Goal: Task Accomplishment & Management: Manage account settings

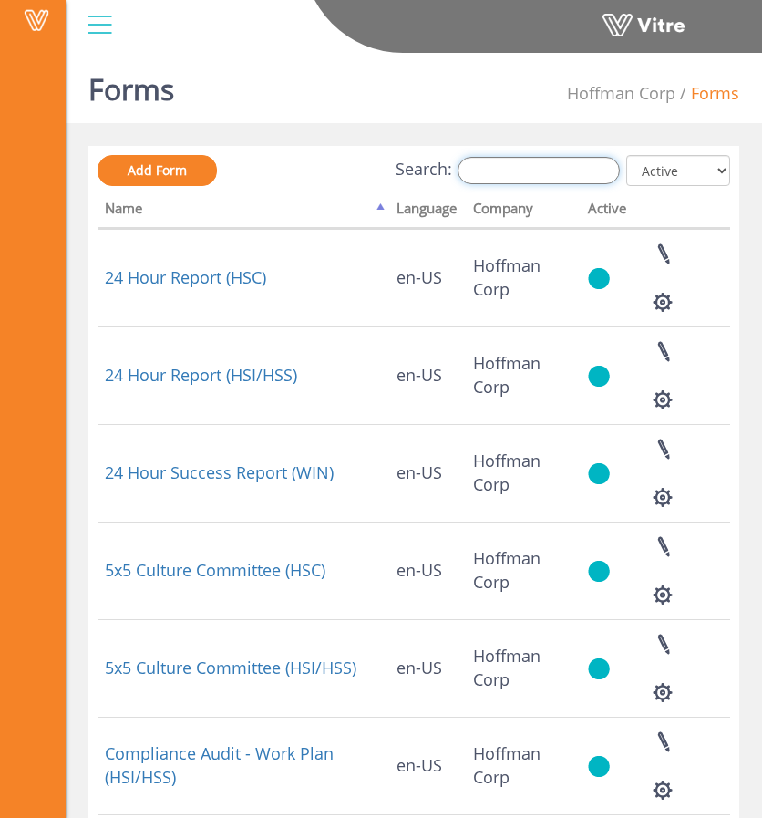
click at [580, 165] on input "Search:" at bounding box center [539, 170] width 162 height 27
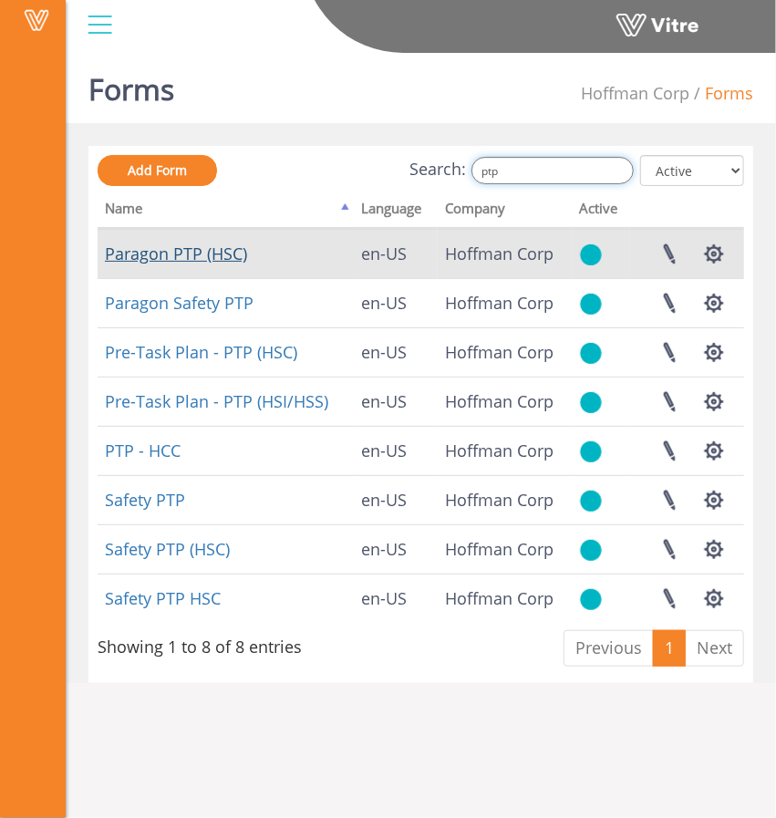
type input "ptp"
click at [222, 256] on link "Paragon PTP (HSC)" at bounding box center [176, 253] width 142 height 22
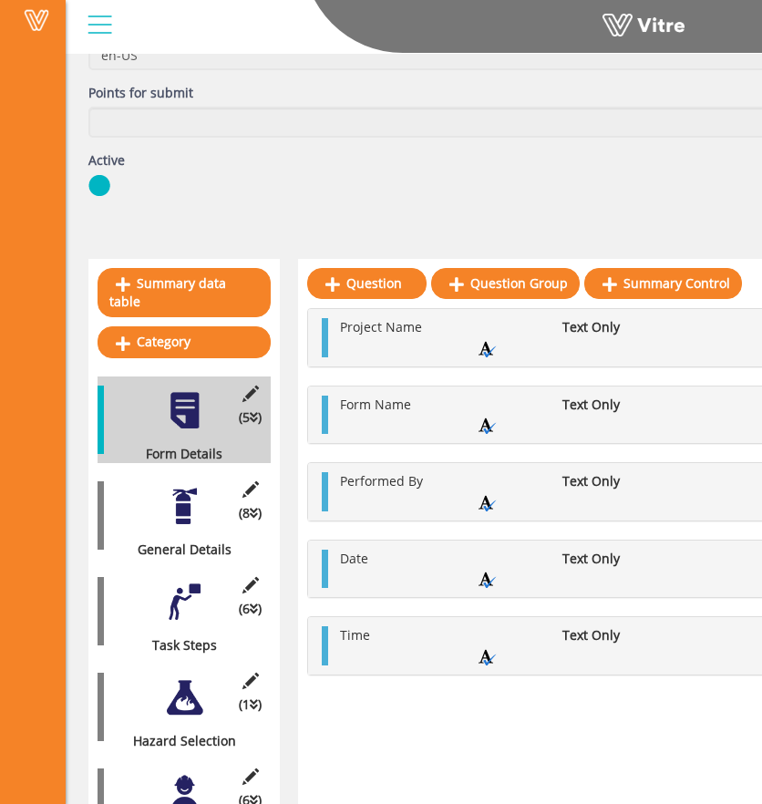
scroll to position [198, 0]
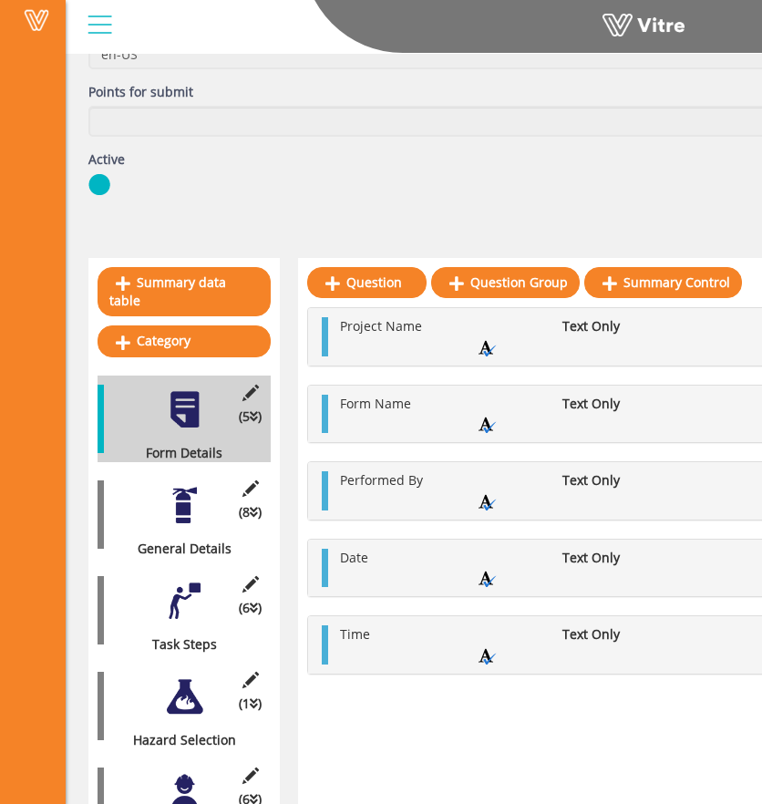
click at [150, 480] on div "(8 ) General Details" at bounding box center [184, 514] width 173 height 87
click at [182, 489] on div at bounding box center [184, 505] width 41 height 41
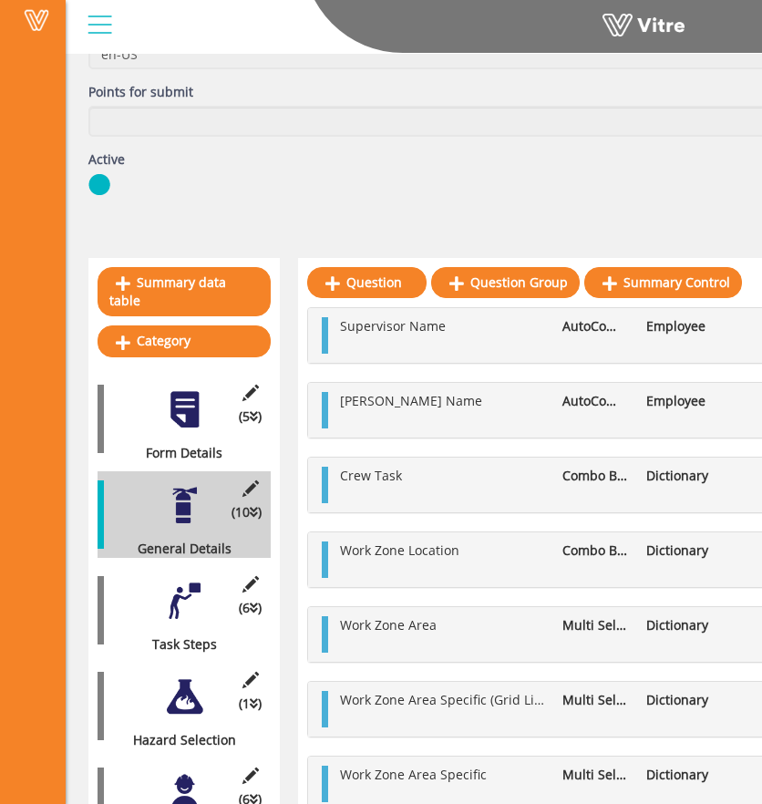
click at [171, 389] on div at bounding box center [184, 409] width 41 height 41
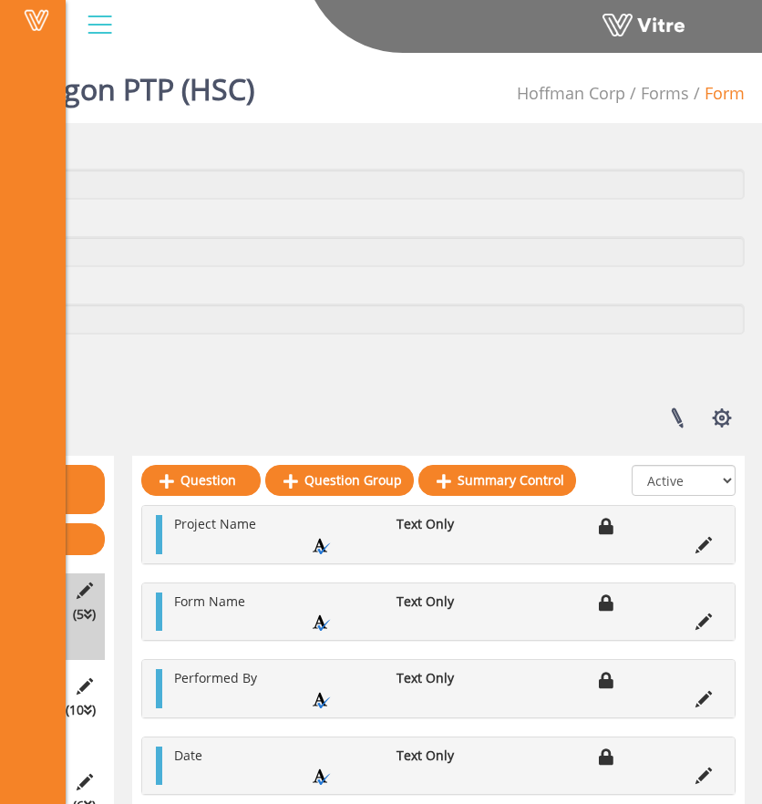
scroll to position [0, 171]
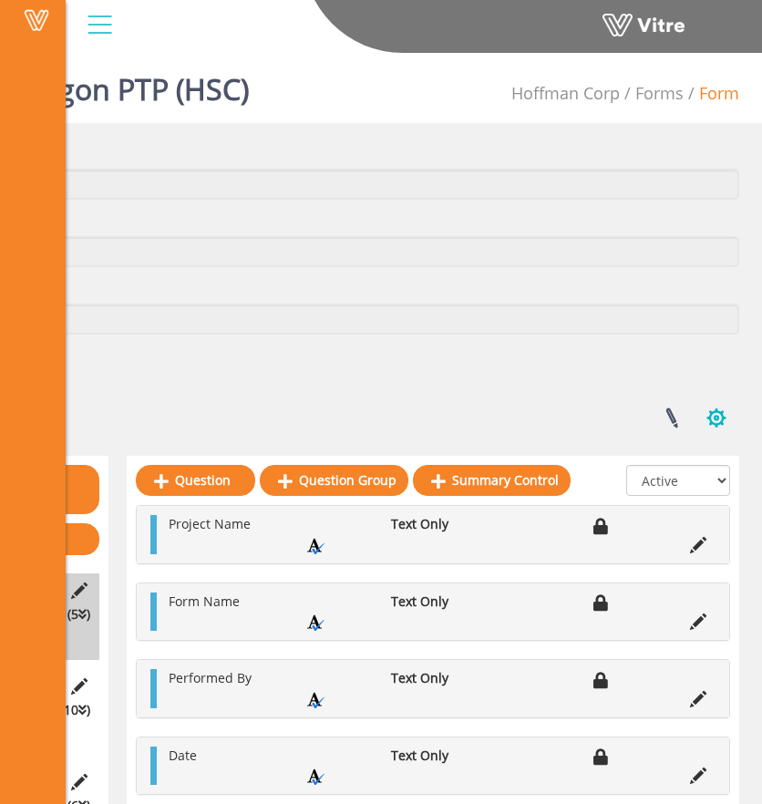
click at [715, 415] on button "button" at bounding box center [717, 418] width 46 height 48
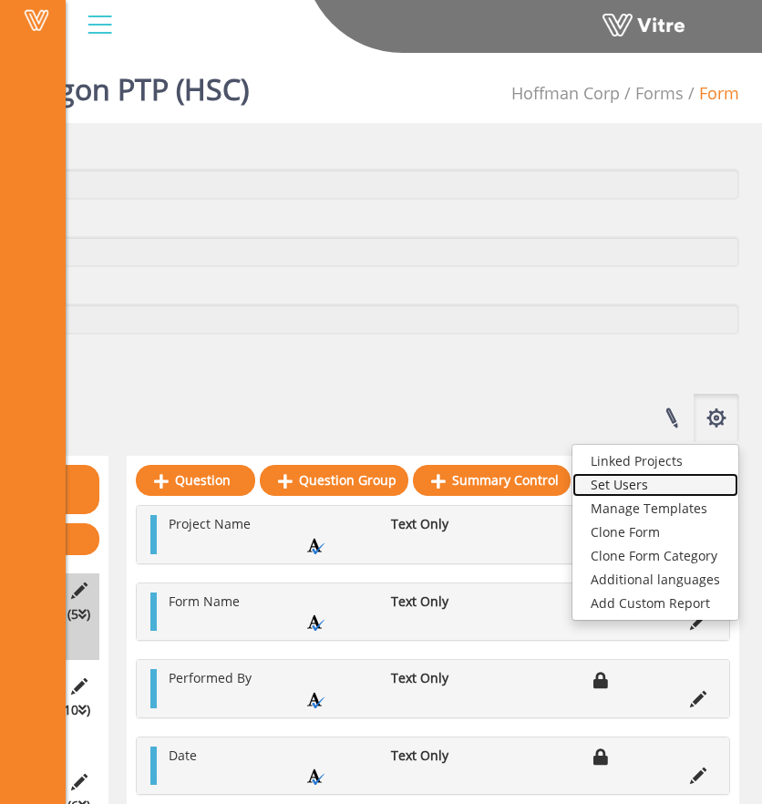
click at [656, 480] on link "Set Users" at bounding box center [655, 485] width 166 height 24
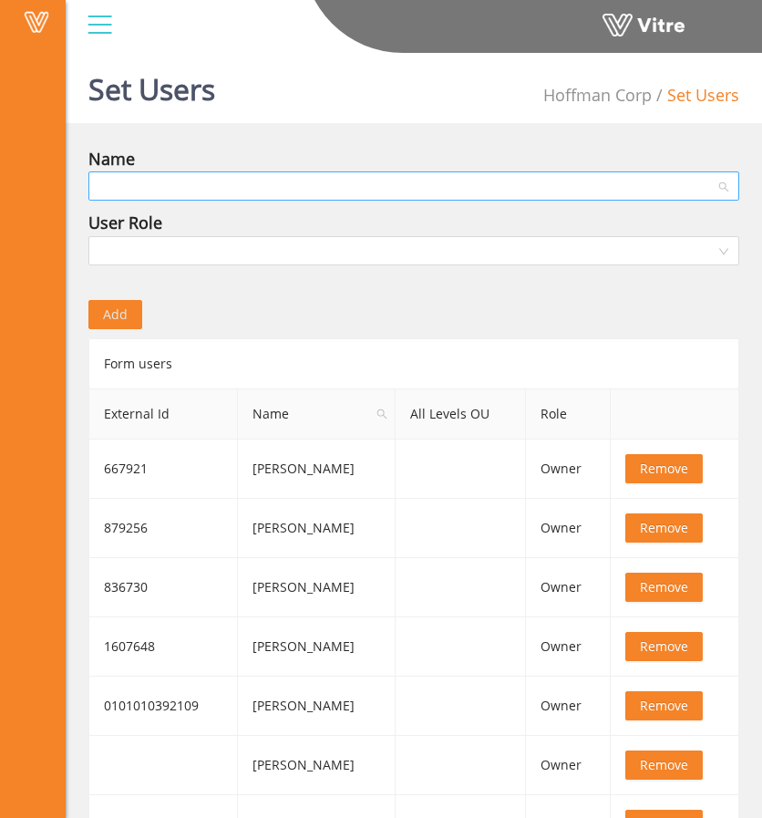
click at [368, 193] on input "search" at bounding box center [407, 185] width 616 height 27
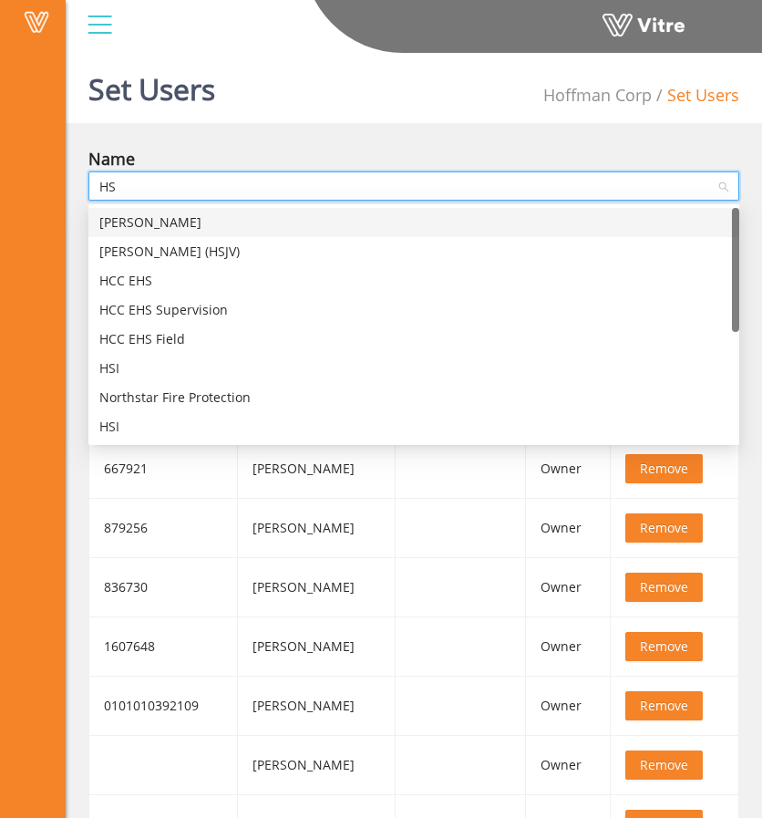
type input "HSC"
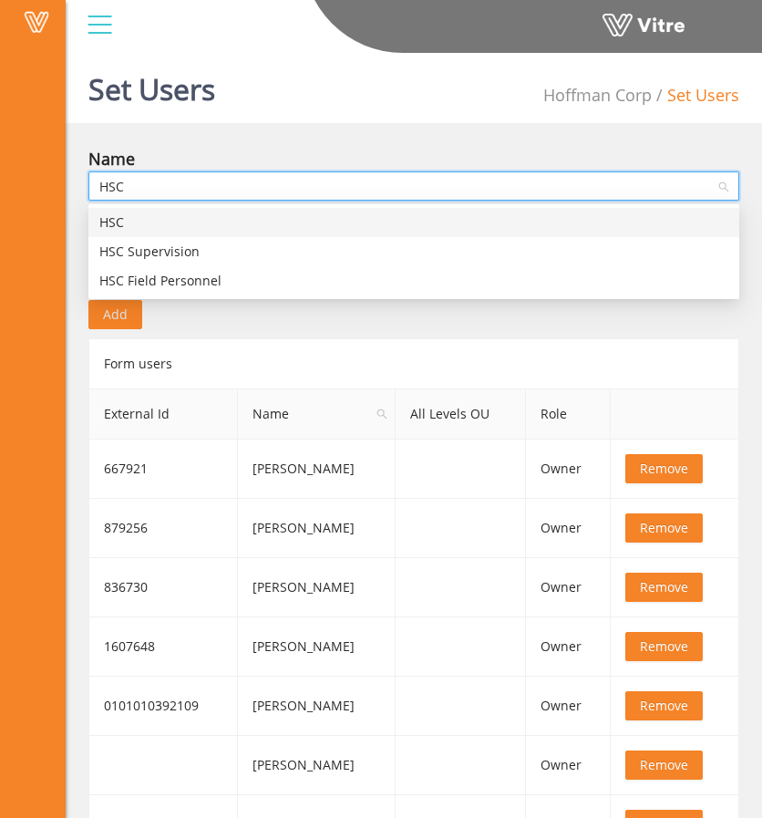
click at [295, 217] on div "HSC" at bounding box center [413, 222] width 629 height 20
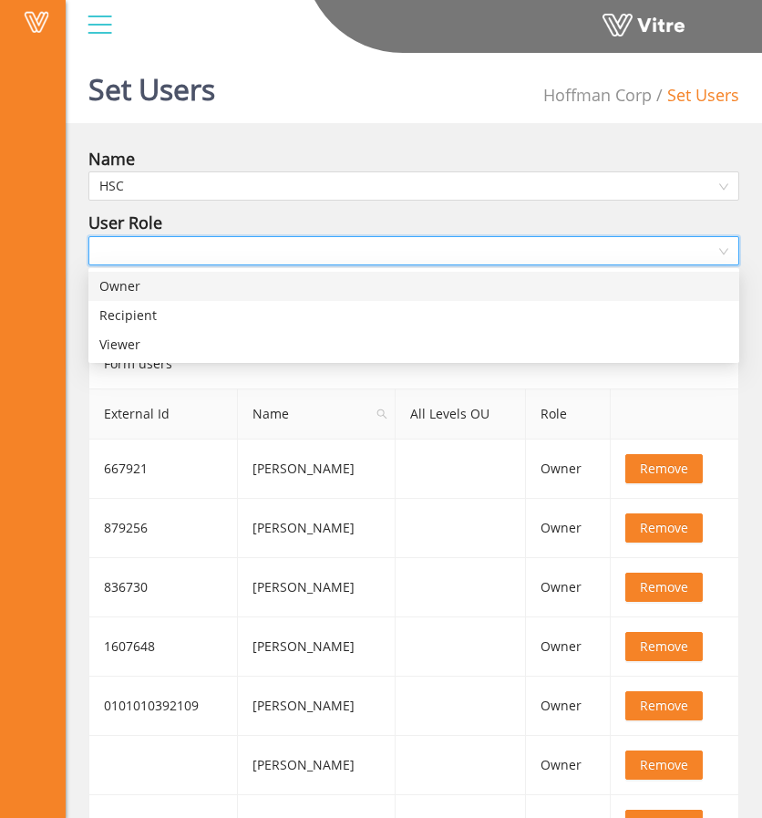
click at [359, 256] on input "search" at bounding box center [407, 250] width 616 height 27
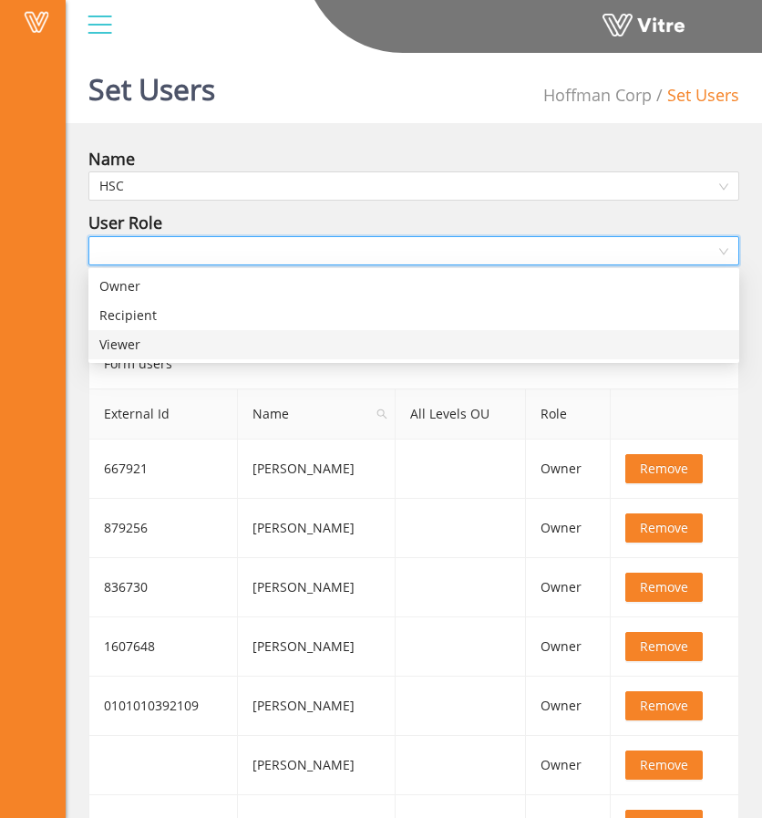
click at [324, 356] on div "Viewer" at bounding box center [413, 344] width 651 height 29
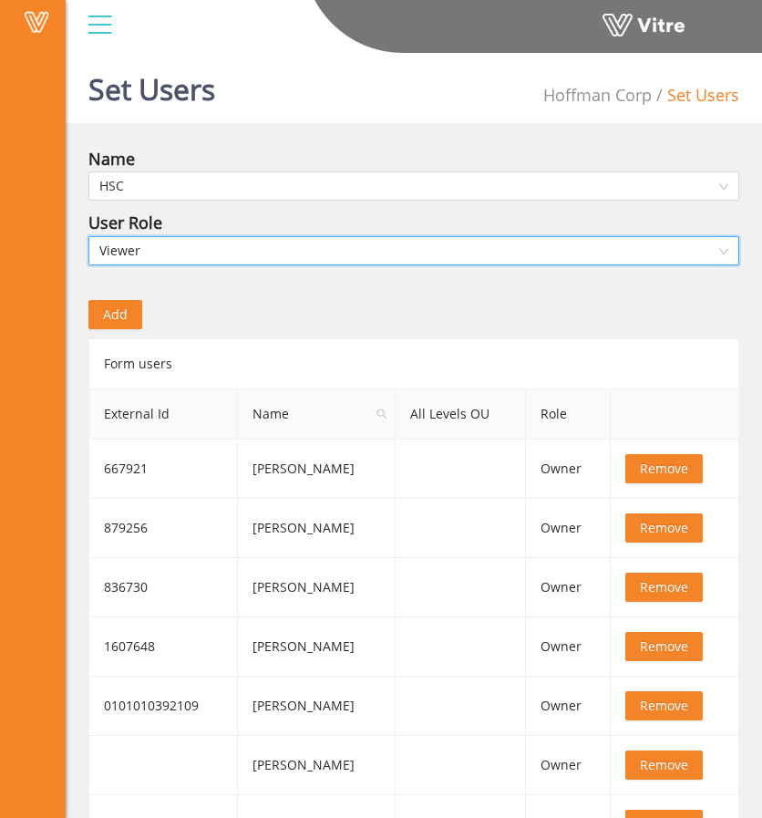
click at [126, 313] on span "Add" at bounding box center [115, 314] width 25 height 20
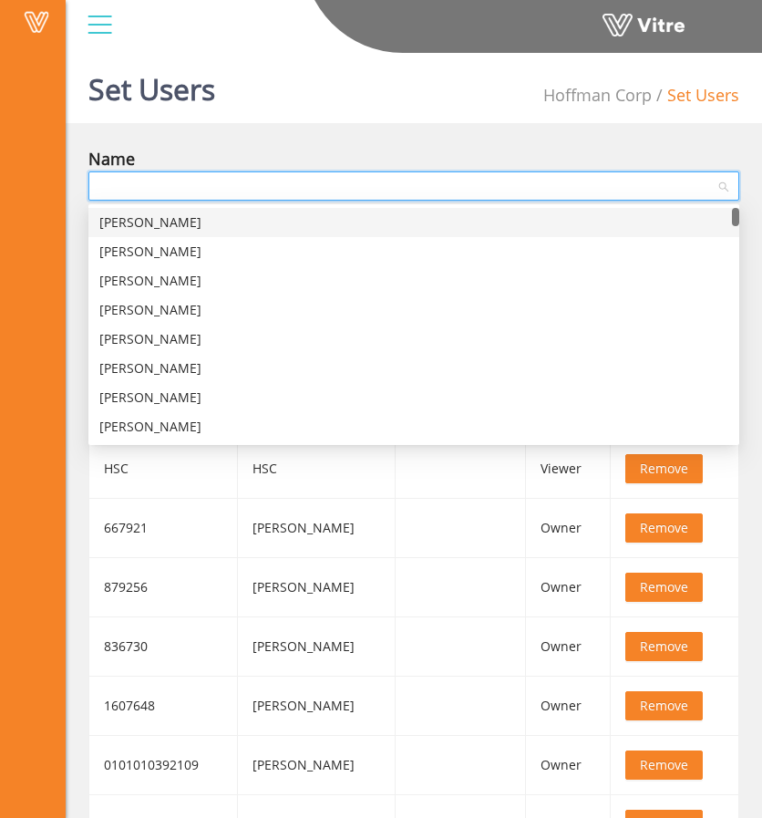
click at [297, 194] on input "search" at bounding box center [407, 185] width 616 height 27
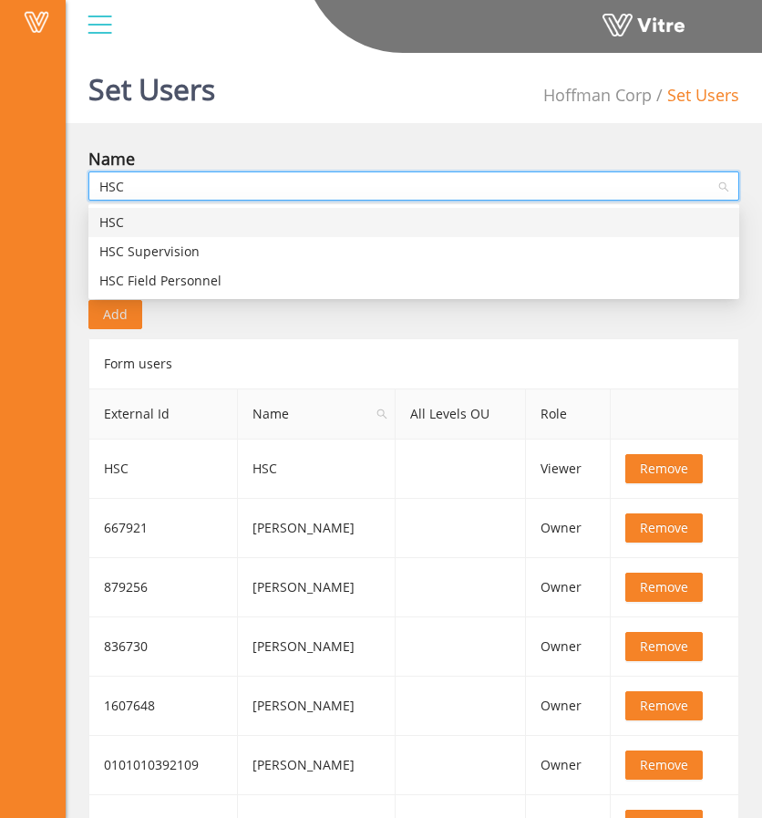
type input "HSC"
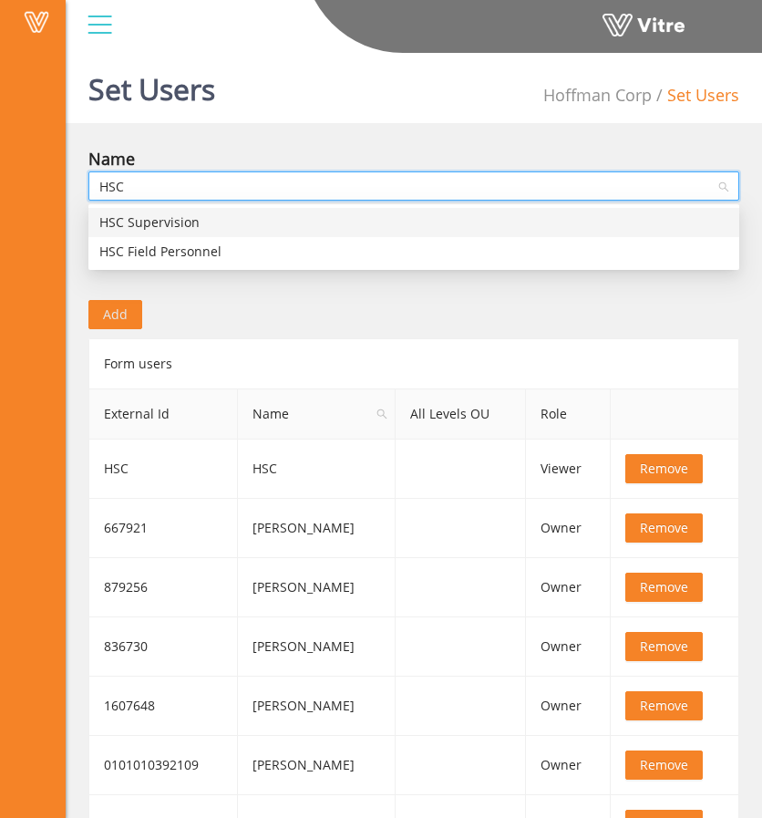
click at [257, 225] on div "HSC Supervision" at bounding box center [413, 222] width 629 height 20
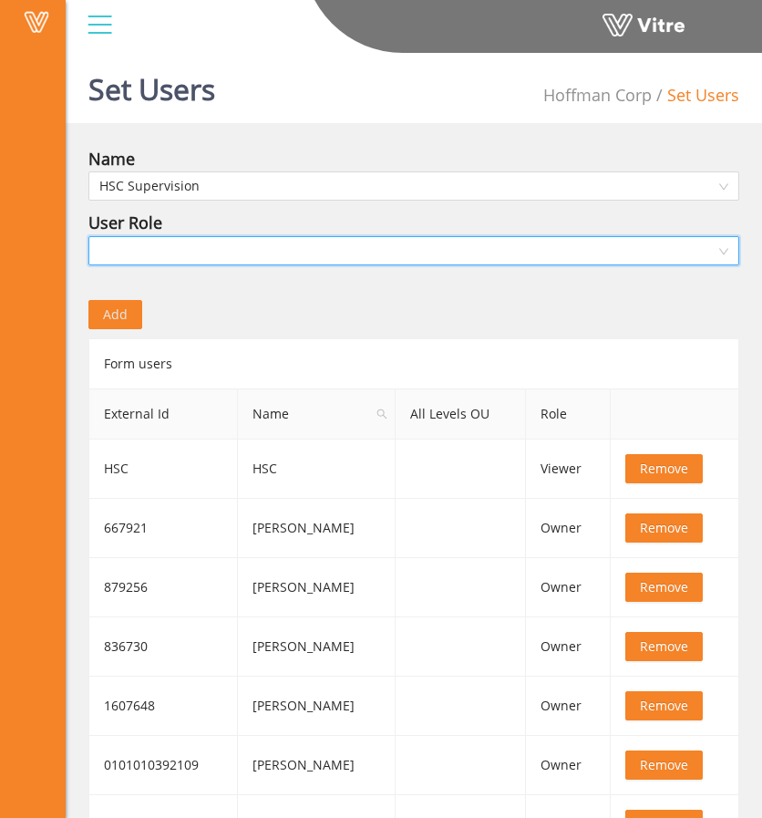
click at [179, 241] on input "search" at bounding box center [407, 250] width 616 height 27
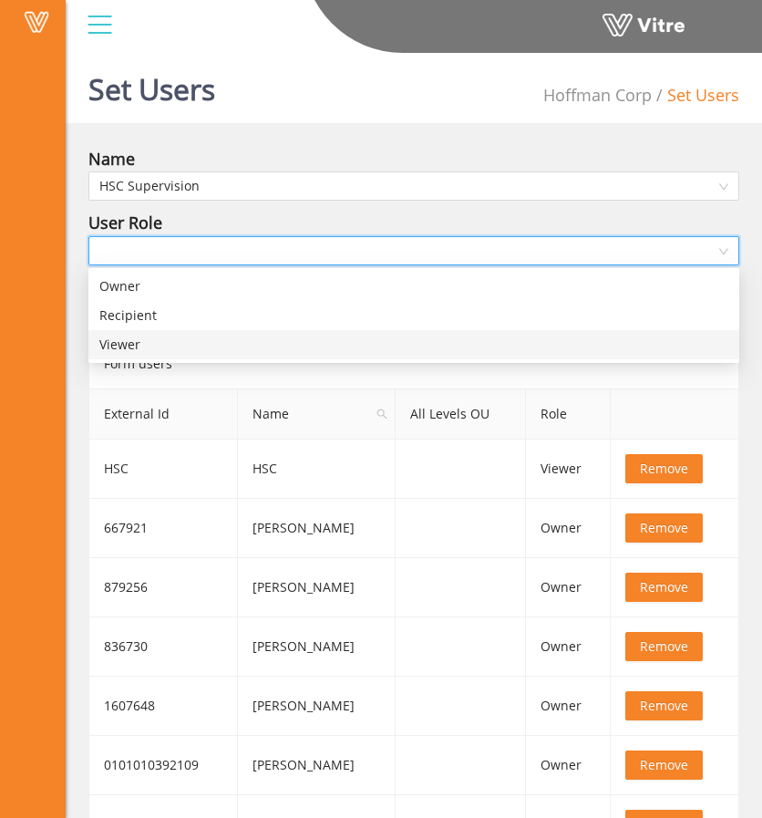
click at [168, 342] on div "Viewer" at bounding box center [413, 344] width 629 height 20
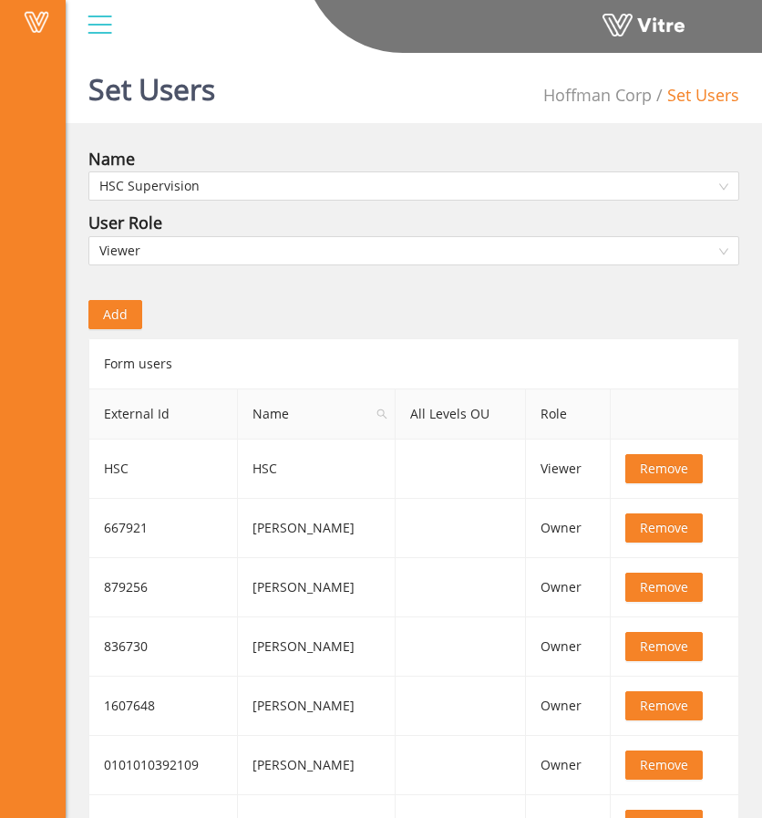
click at [112, 311] on span "Add" at bounding box center [115, 314] width 25 height 20
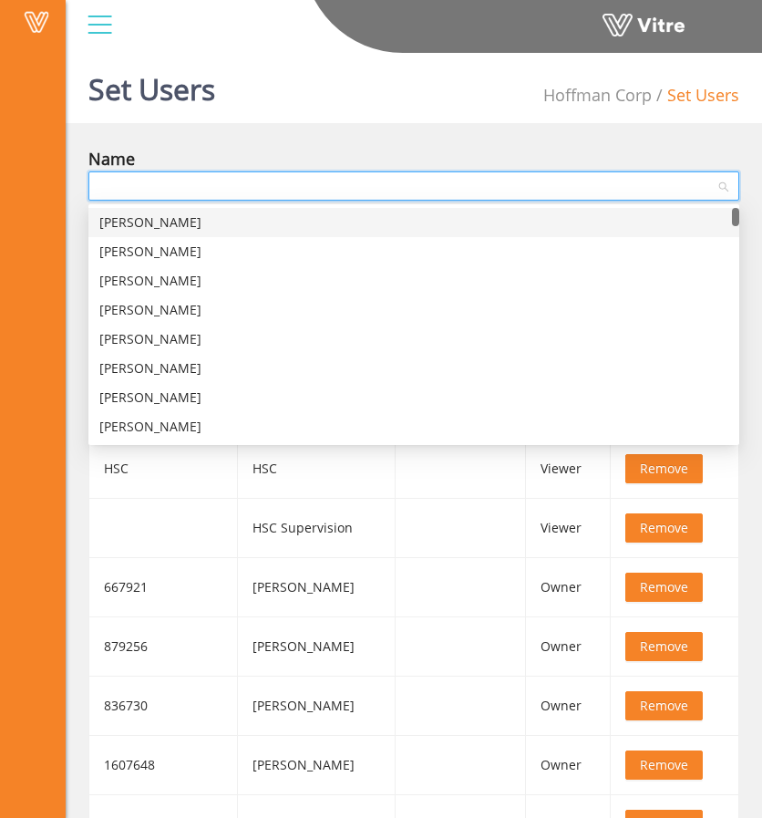
click at [352, 186] on input "search" at bounding box center [407, 185] width 616 height 27
type input "sam"
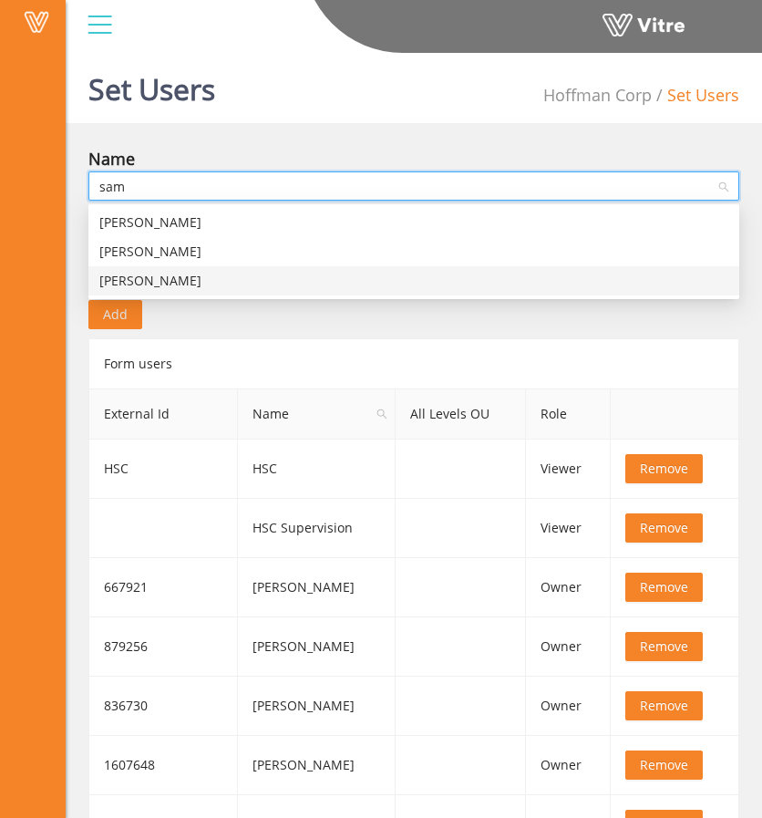
click at [244, 274] on div "[PERSON_NAME]" at bounding box center [413, 281] width 629 height 20
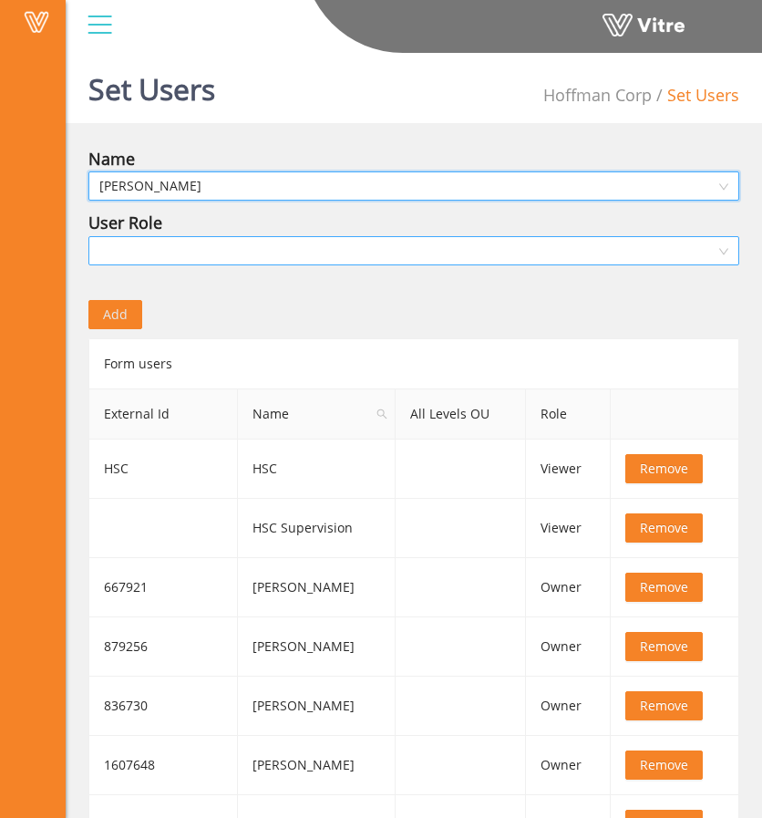
click at [263, 243] on input "search" at bounding box center [407, 250] width 616 height 27
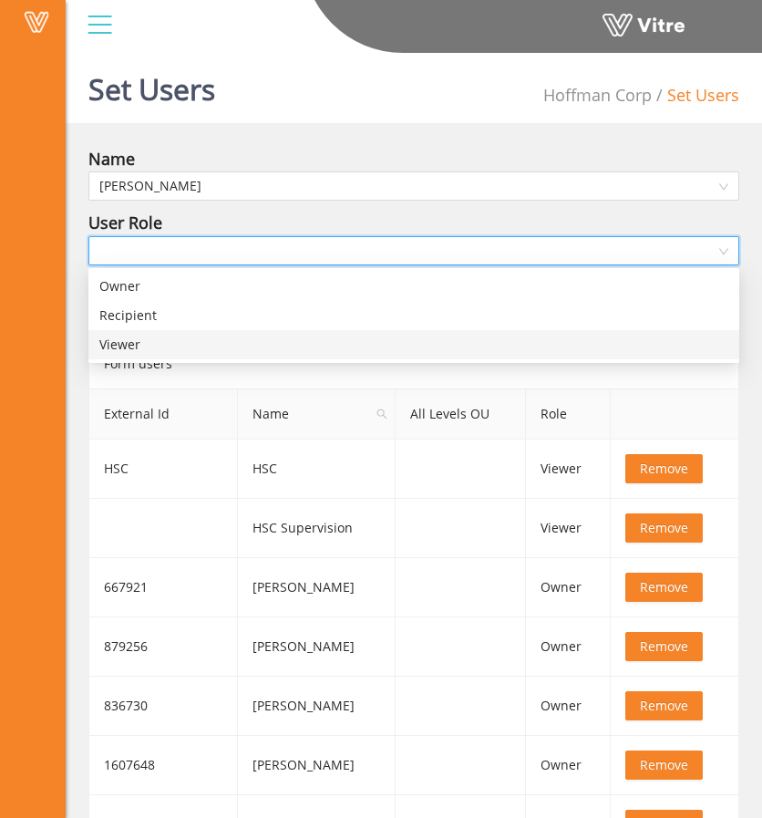
click at [213, 345] on div "Viewer" at bounding box center [413, 344] width 629 height 20
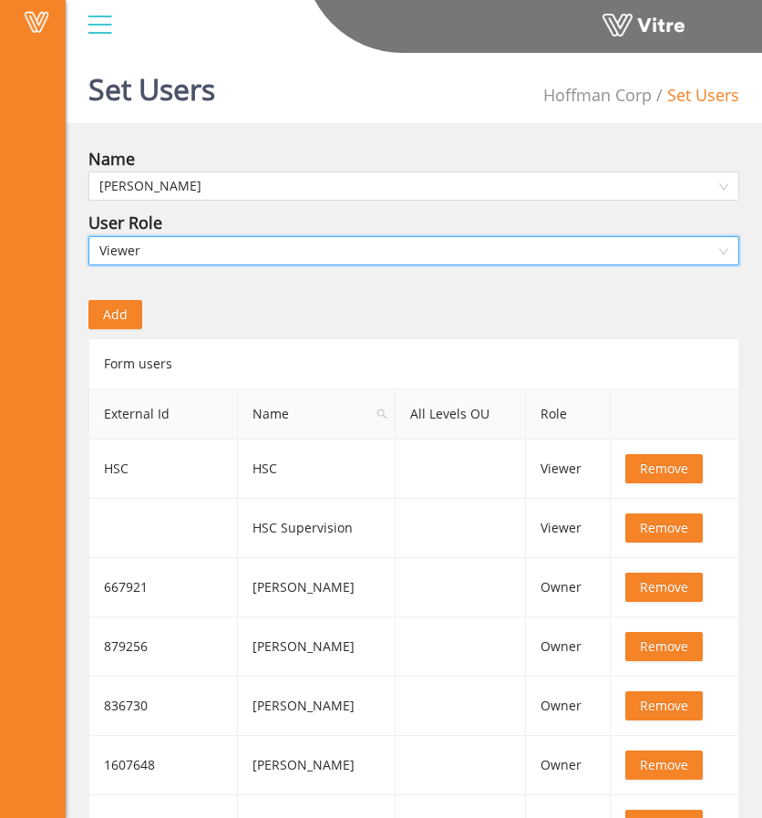
click at [109, 307] on span "Add" at bounding box center [115, 314] width 25 height 20
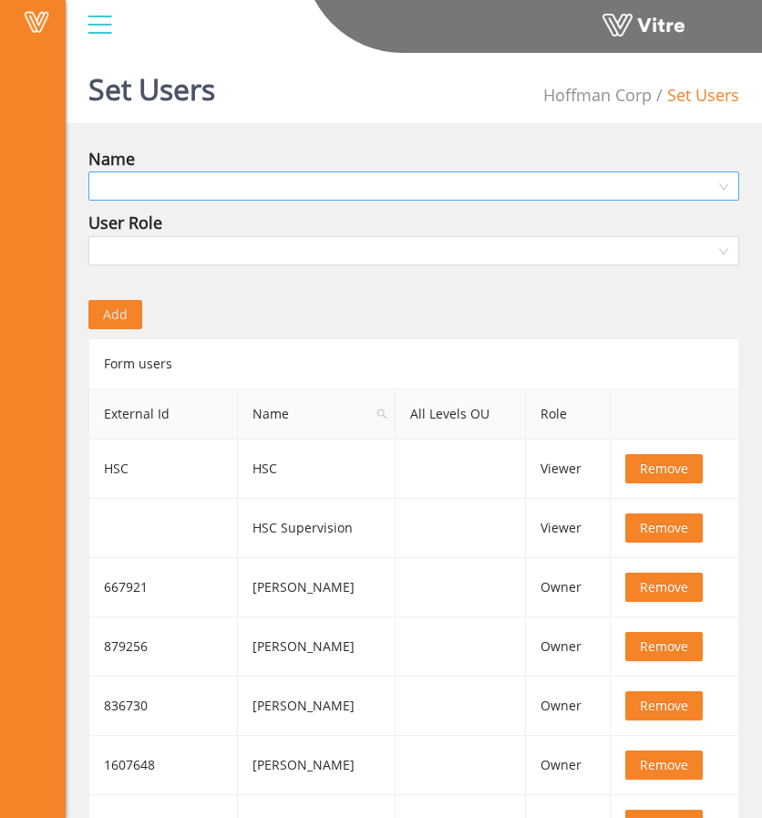
click at [245, 182] on input "search" at bounding box center [407, 185] width 616 height 27
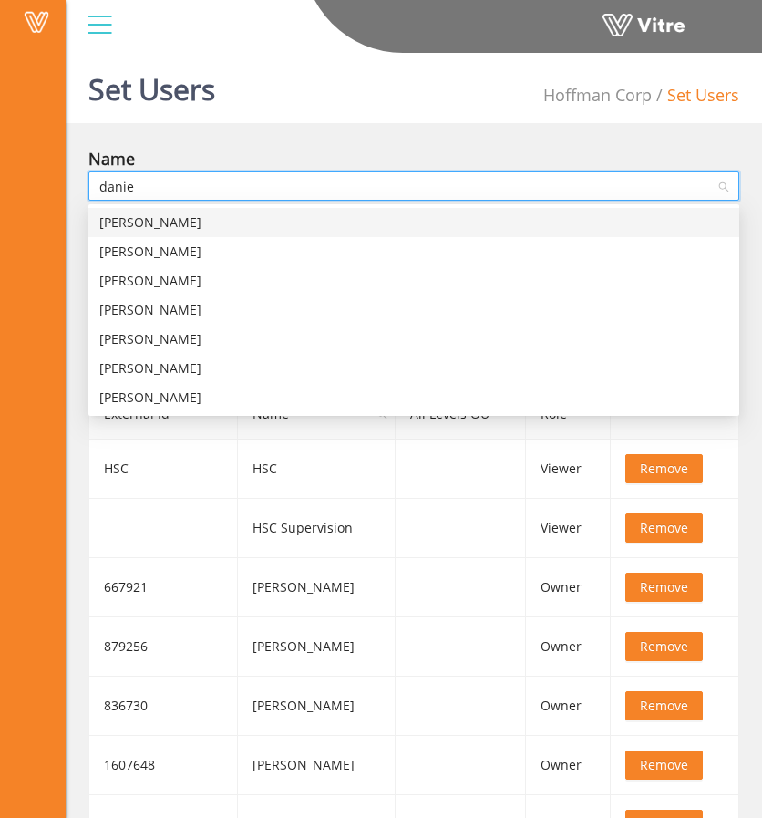
type input "daniel"
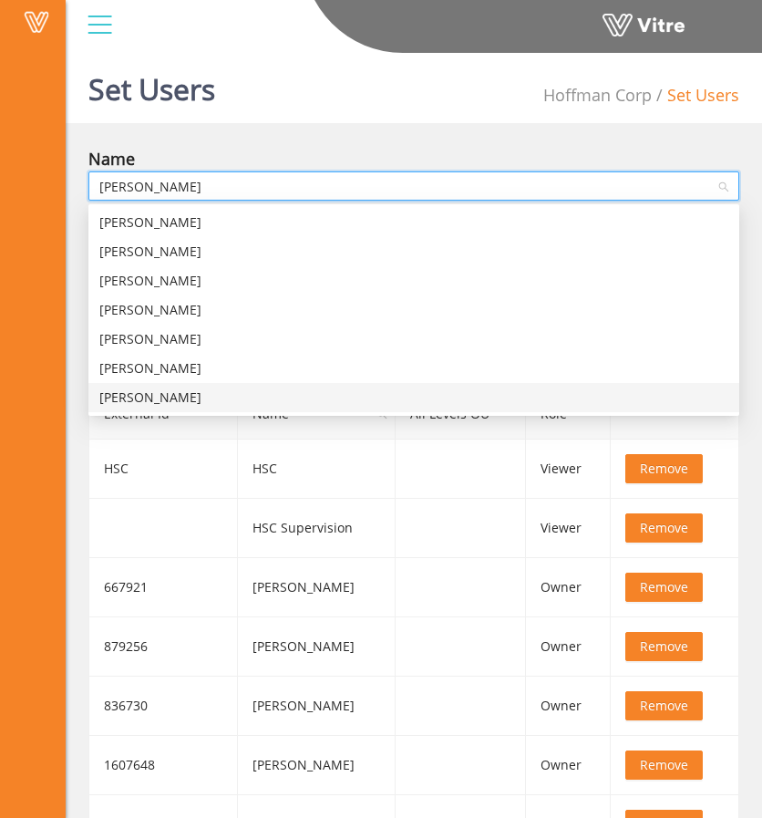
click at [173, 400] on div "Daniel Valenzuela" at bounding box center [413, 397] width 629 height 20
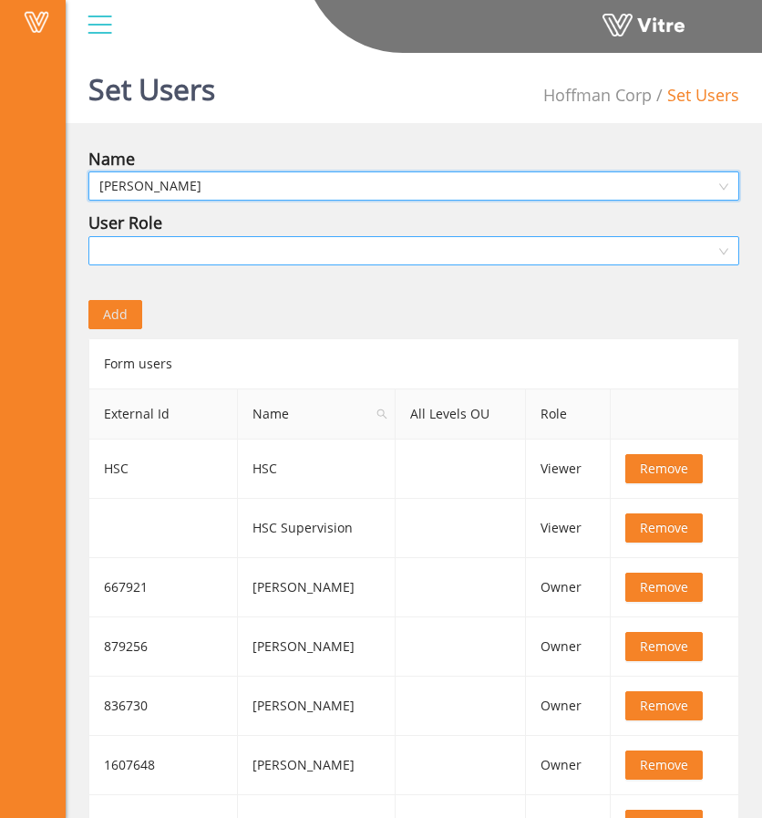
click at [264, 241] on input "search" at bounding box center [407, 250] width 616 height 27
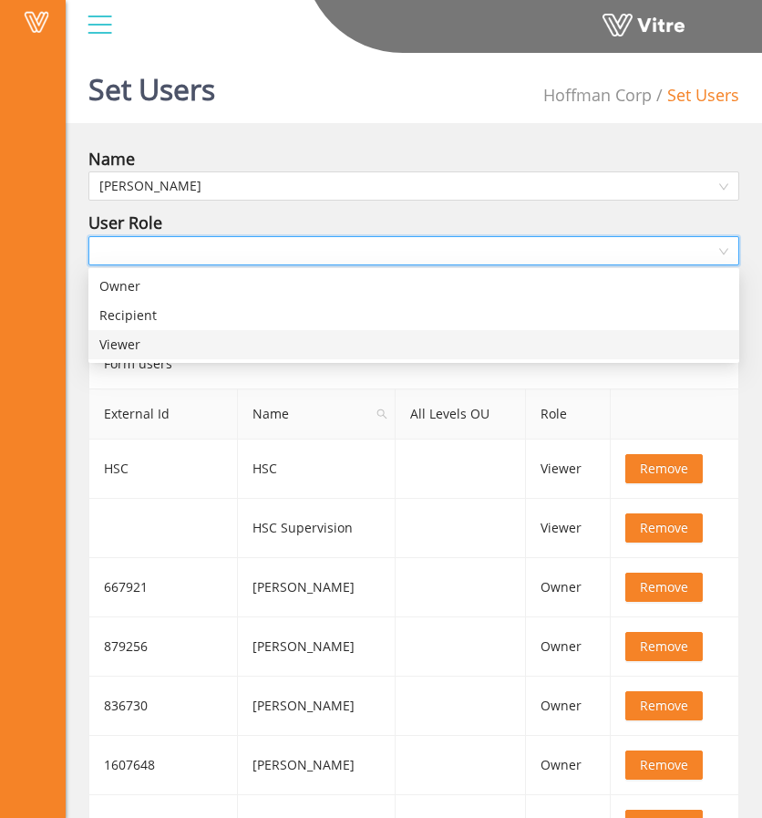
click at [189, 352] on div "Viewer" at bounding box center [413, 344] width 629 height 20
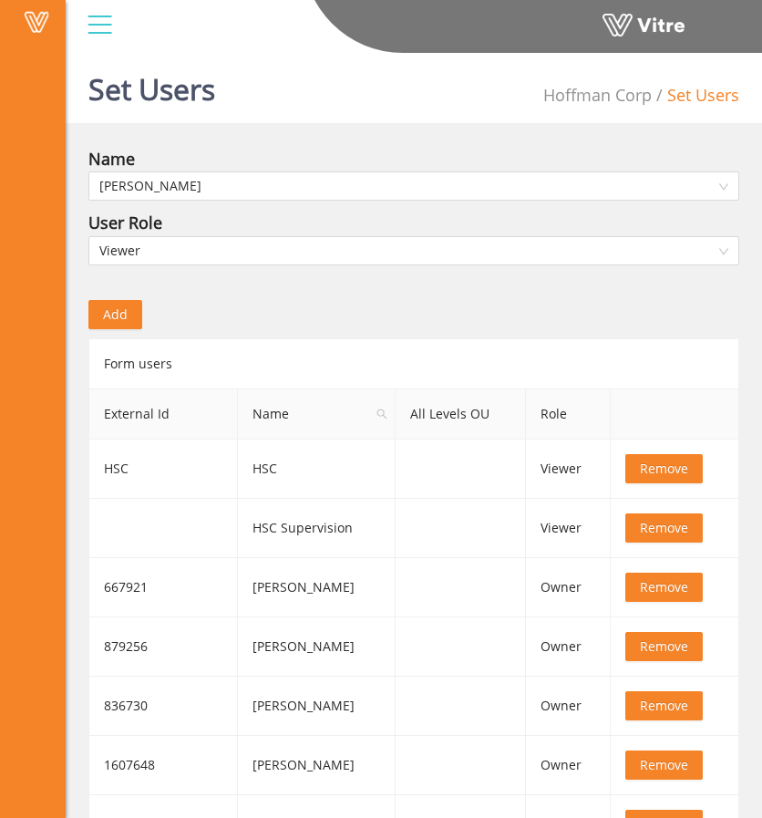
click at [113, 305] on span "Add" at bounding box center [115, 314] width 25 height 20
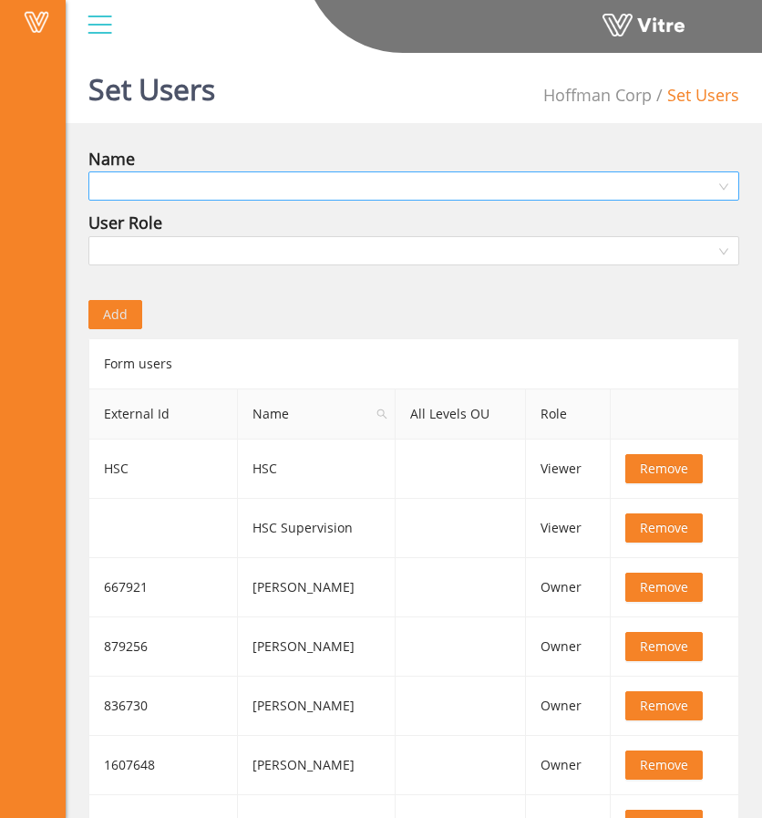
click at [242, 180] on input "search" at bounding box center [407, 185] width 616 height 27
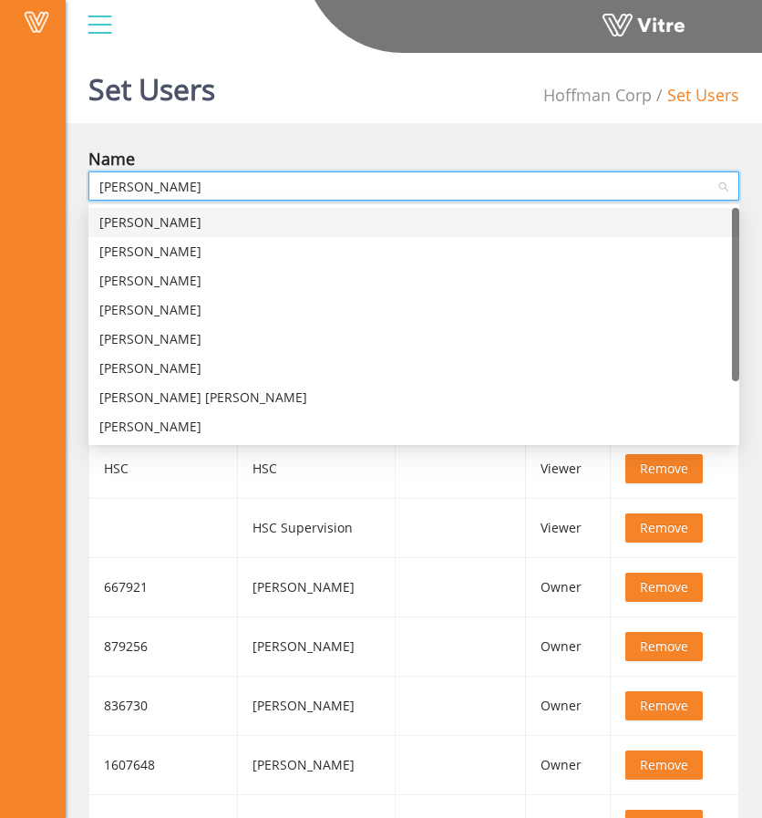
type input "jose"
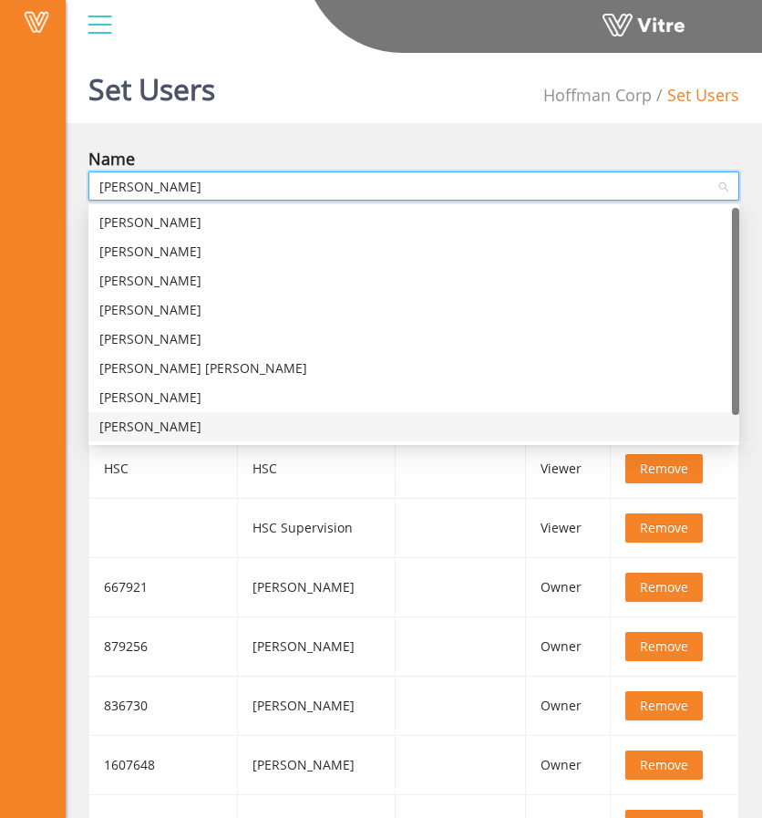
click at [173, 427] on div "Jose Yanez" at bounding box center [413, 427] width 629 height 20
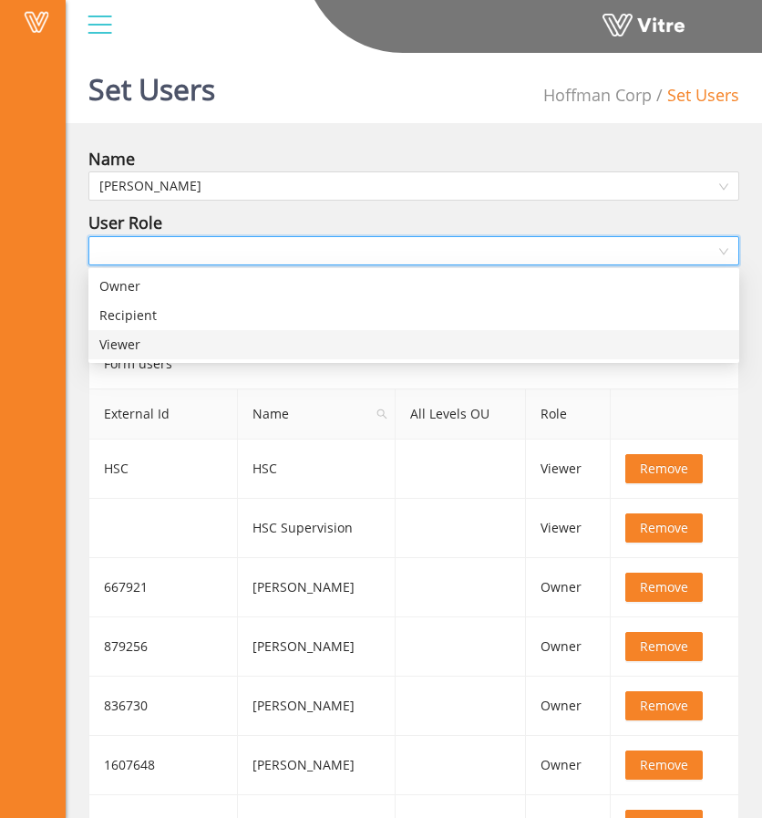
click at [157, 241] on input "search" at bounding box center [407, 250] width 616 height 27
click at [149, 353] on div "Viewer" at bounding box center [413, 344] width 629 height 20
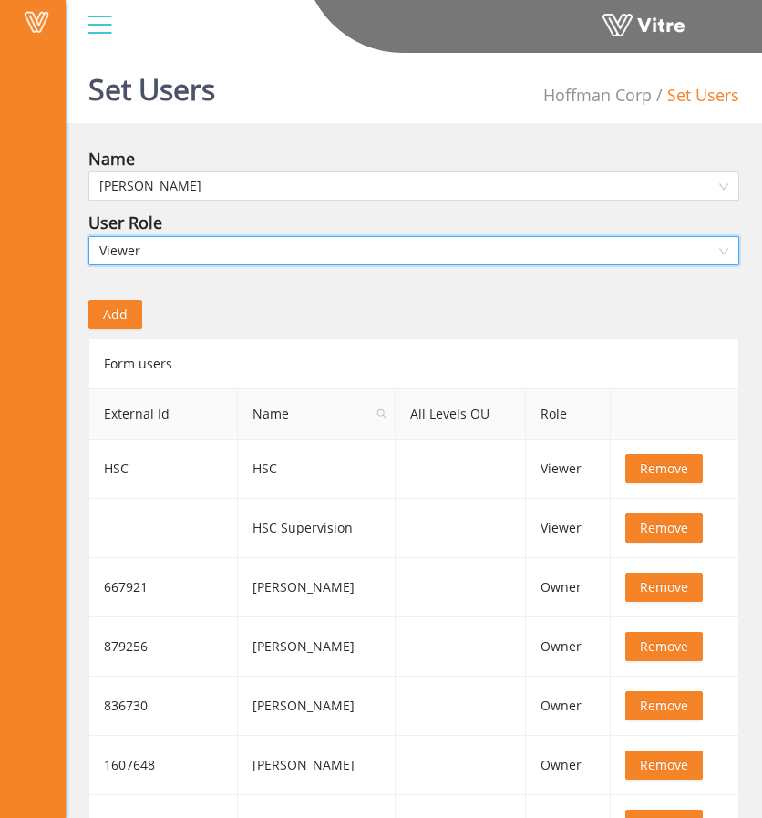
click at [122, 308] on span "Add" at bounding box center [115, 314] width 25 height 20
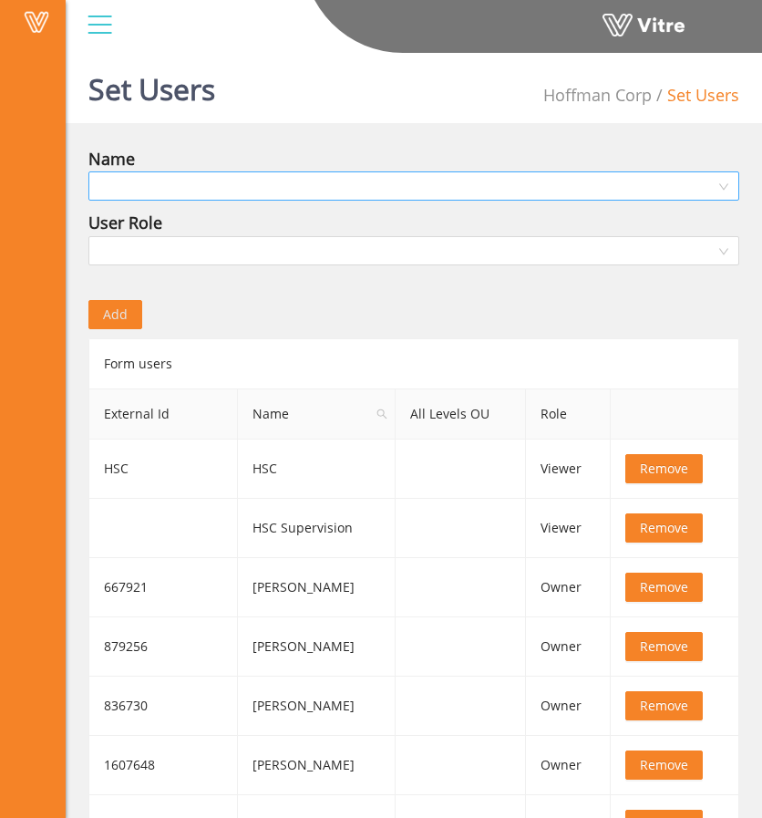
click at [219, 189] on input "search" at bounding box center [407, 185] width 616 height 27
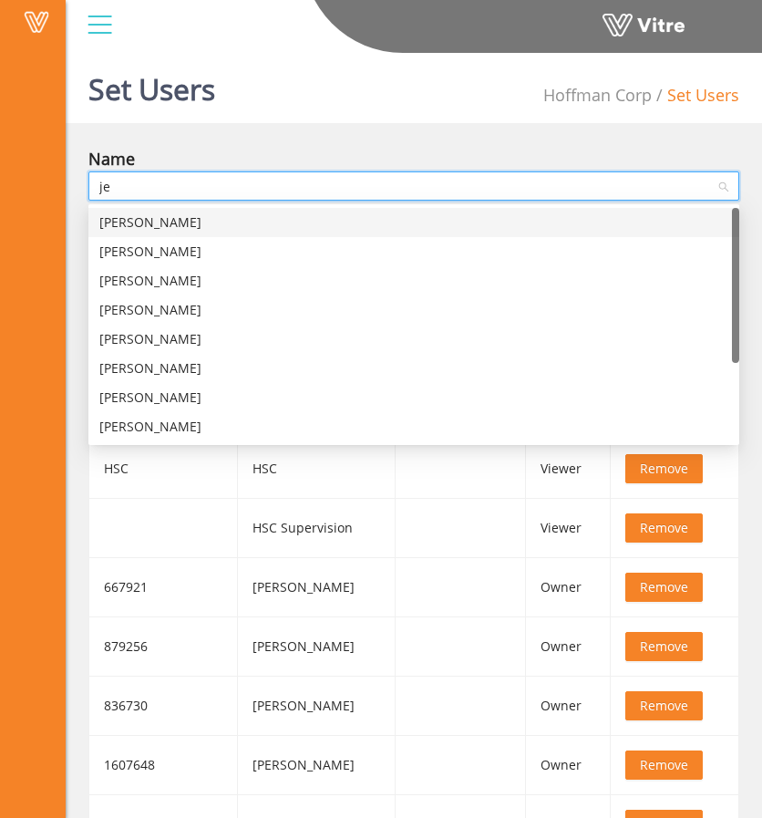
type input "jes"
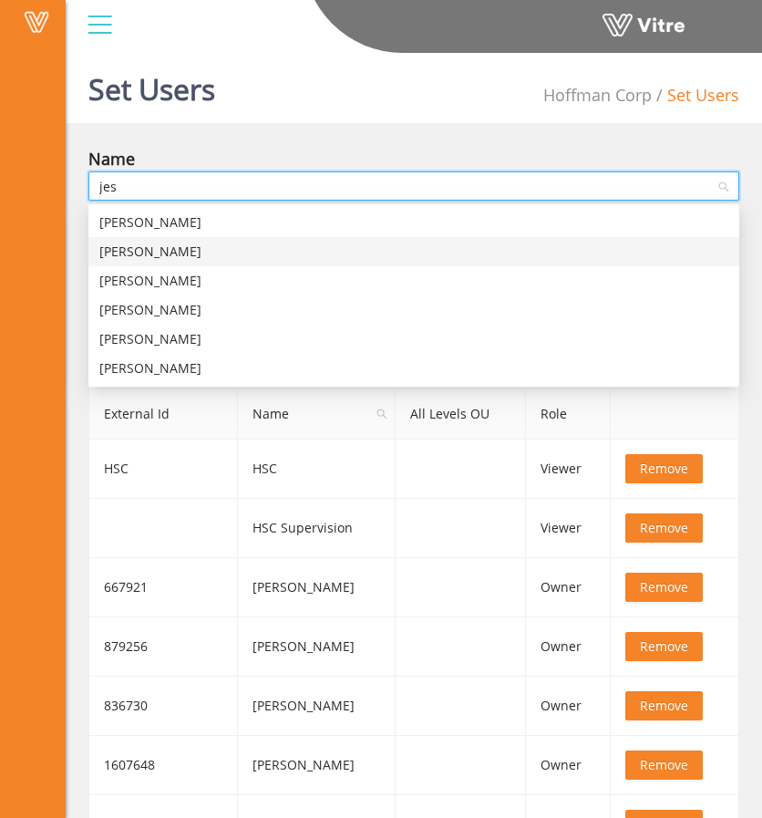
click at [202, 256] on div "Jesus Rodriguez" at bounding box center [413, 252] width 629 height 20
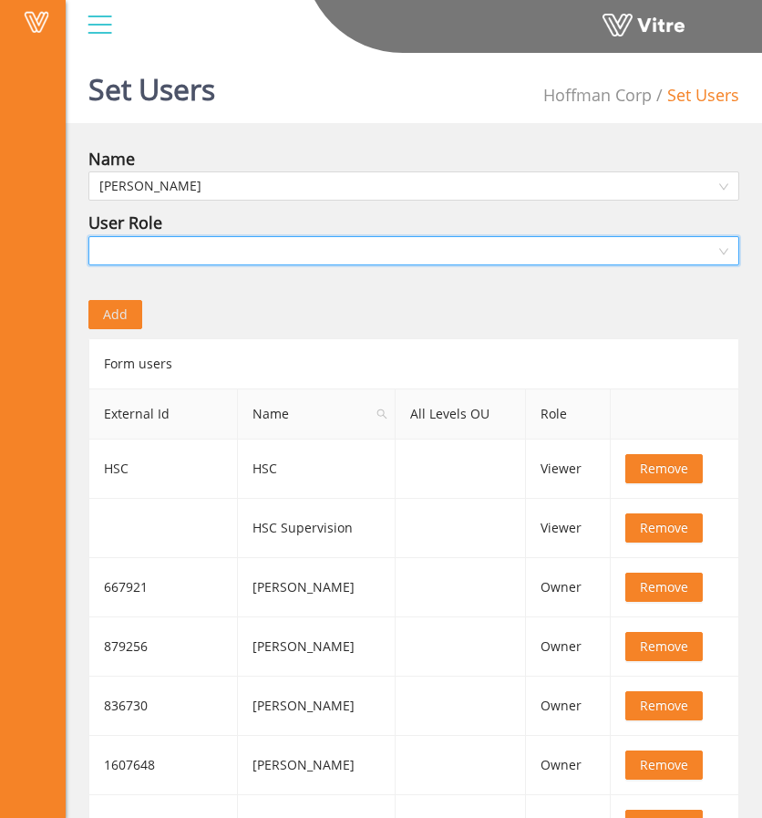
click at [148, 244] on input "search" at bounding box center [407, 250] width 616 height 27
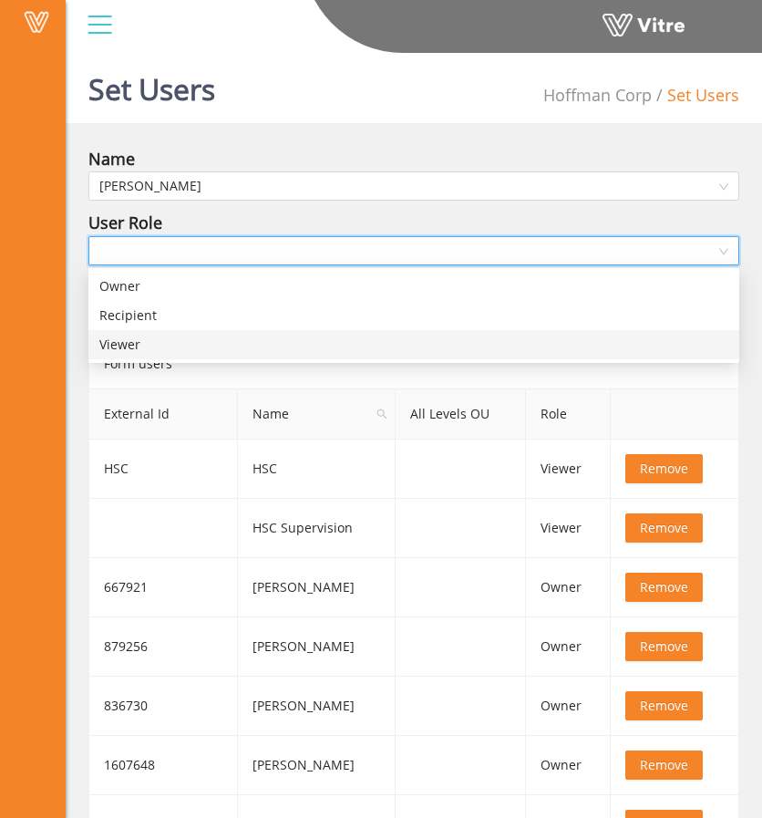
click at [135, 344] on div "Viewer" at bounding box center [413, 344] width 629 height 20
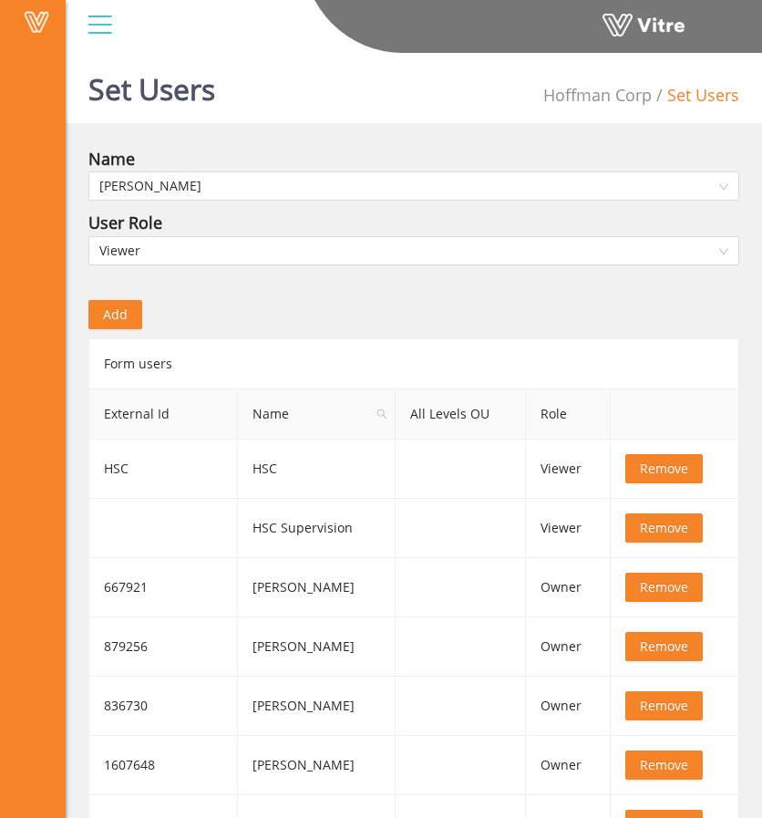
click at [128, 313] on button "Add" at bounding box center [115, 314] width 54 height 29
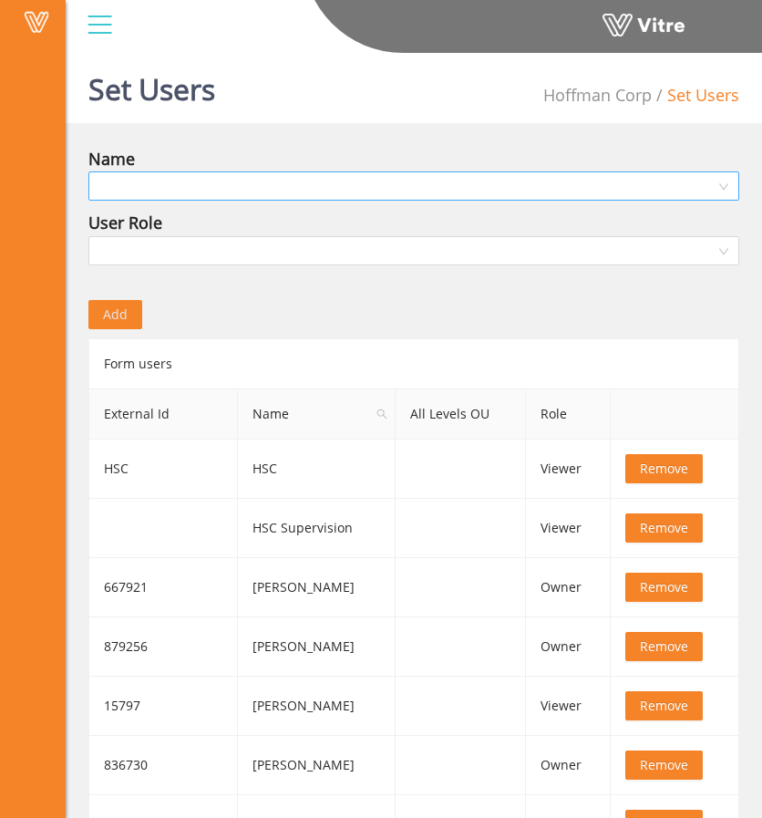
click at [247, 181] on input "search" at bounding box center [407, 185] width 616 height 27
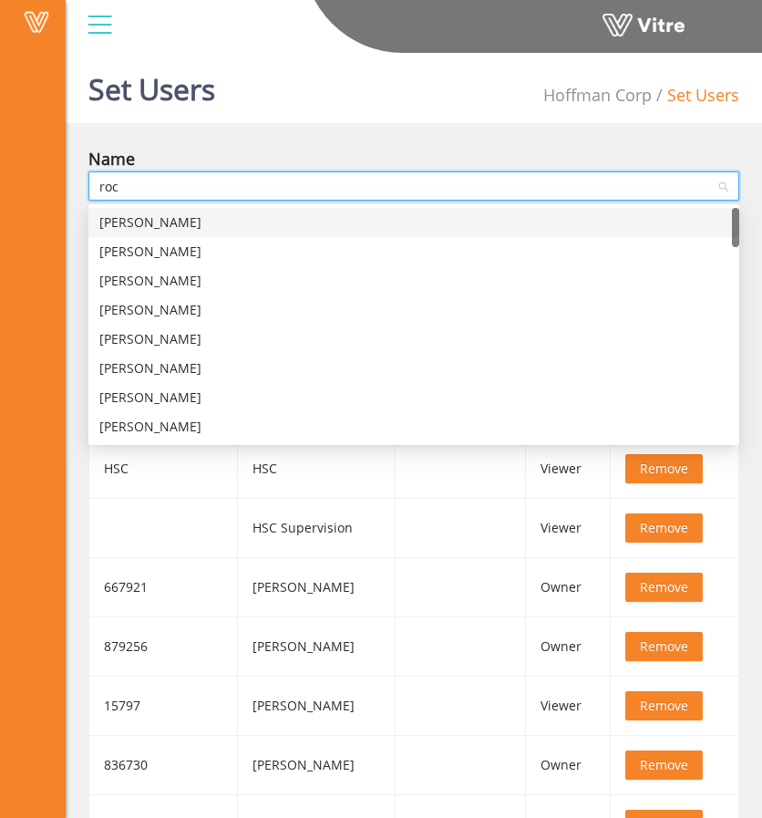
type input "rock"
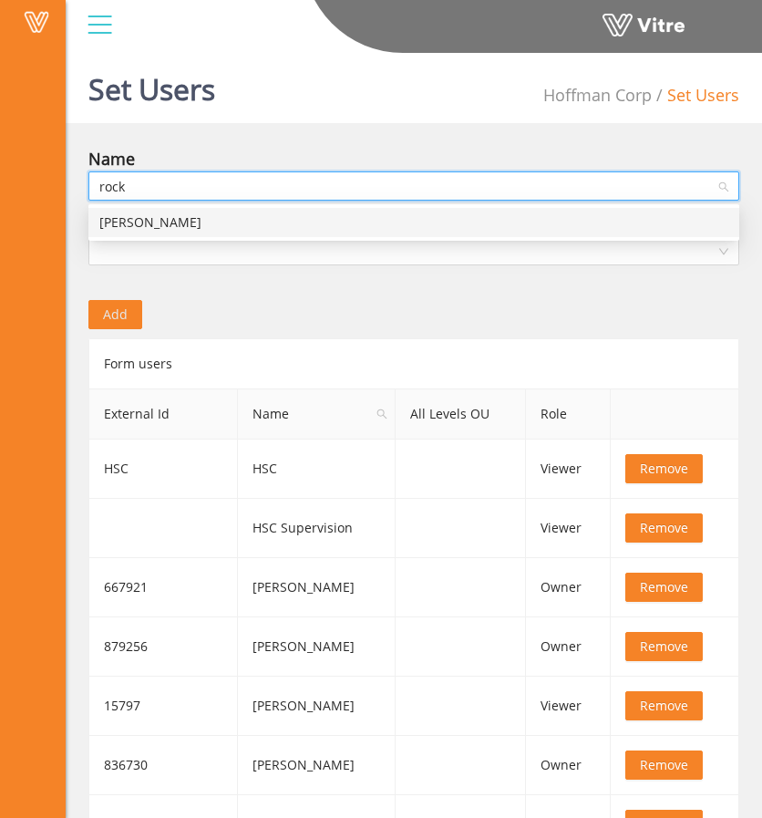
click at [245, 217] on div "Rocky Spurlock" at bounding box center [413, 222] width 629 height 20
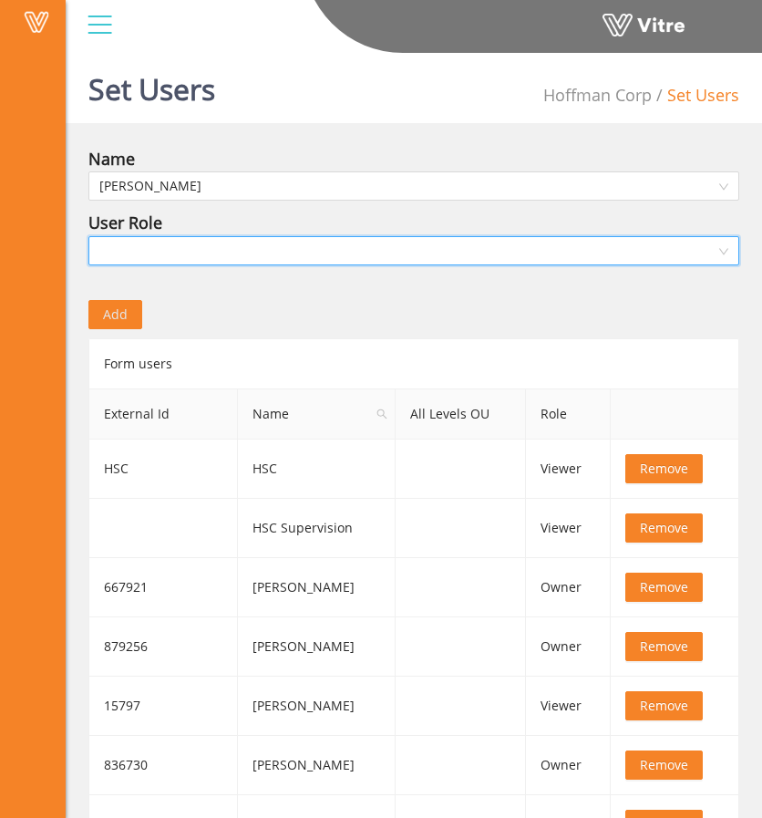
click at [217, 241] on input "search" at bounding box center [407, 250] width 616 height 27
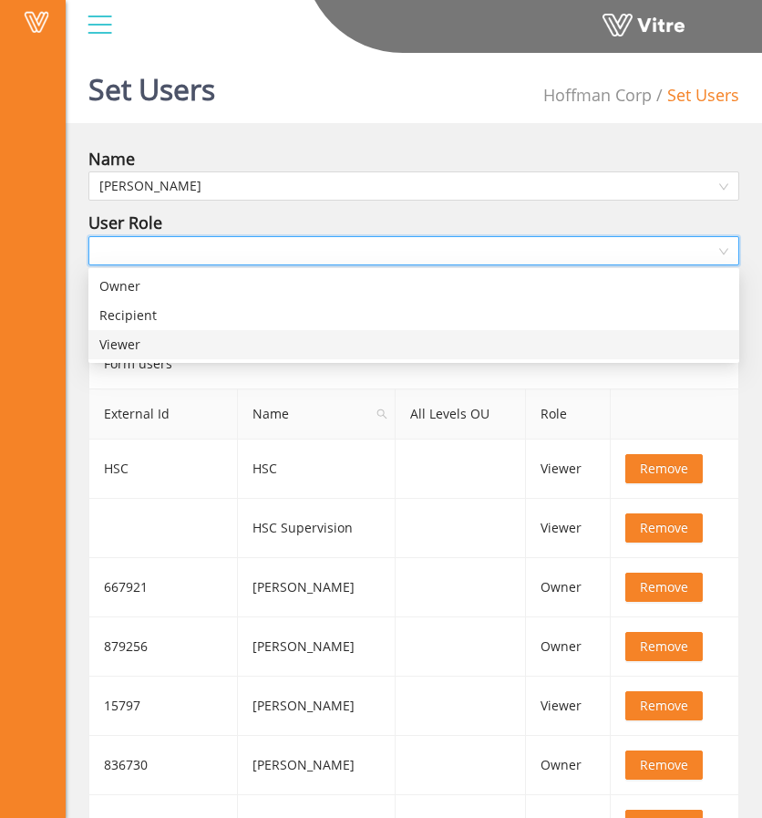
click at [207, 350] on div "Viewer" at bounding box center [413, 344] width 629 height 20
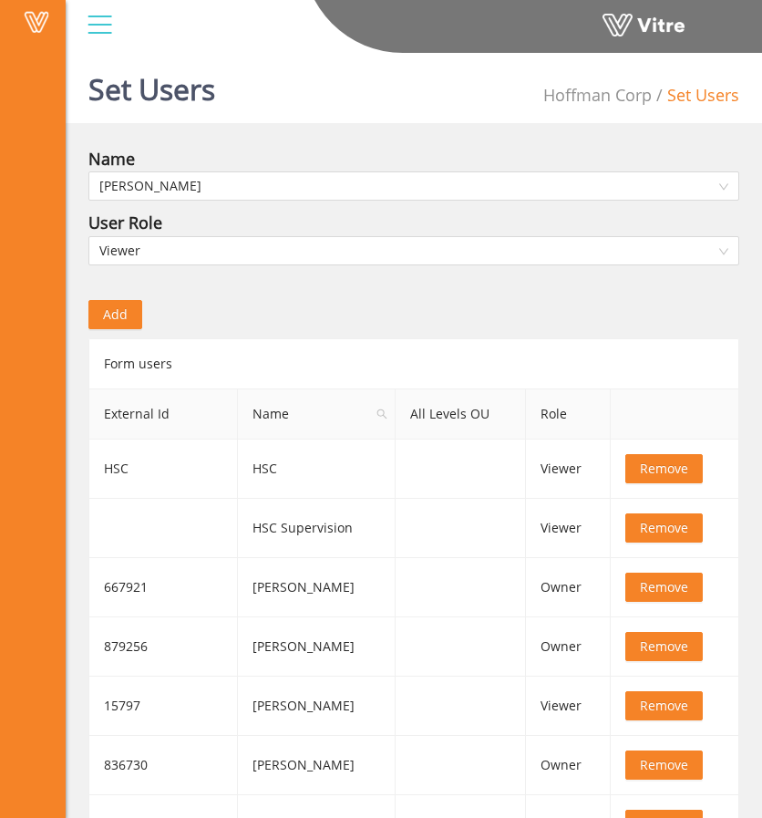
click at [108, 308] on span "Add" at bounding box center [115, 314] width 25 height 20
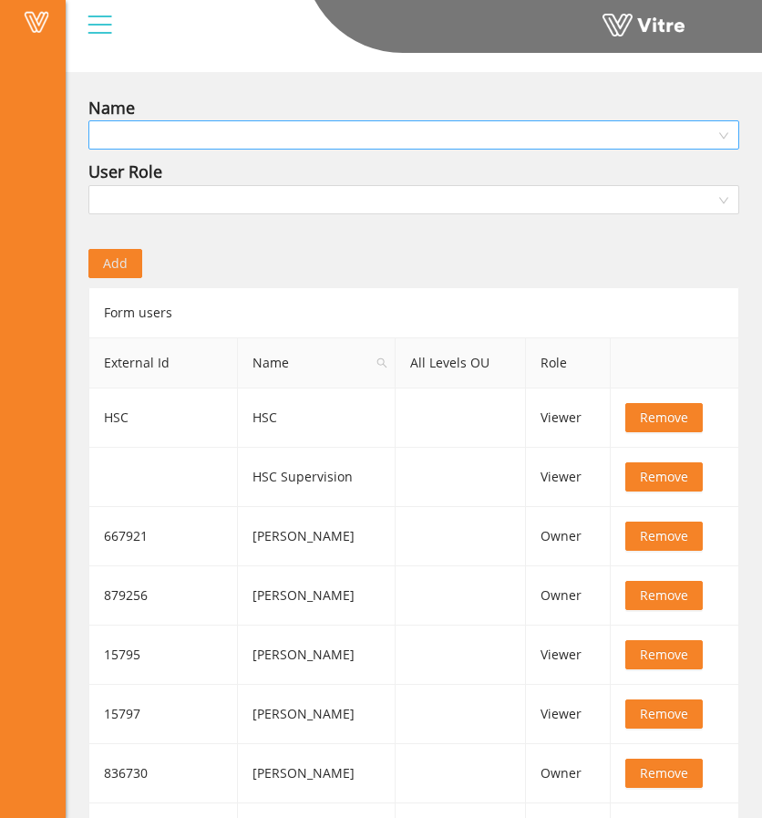
click at [353, 139] on input "search" at bounding box center [407, 134] width 616 height 27
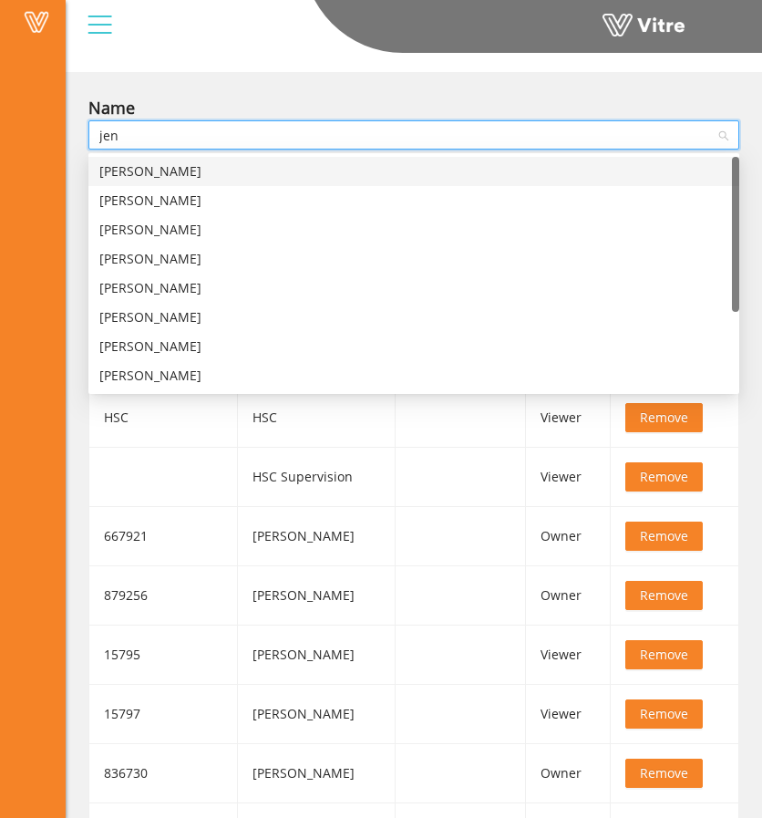
type input "jeni"
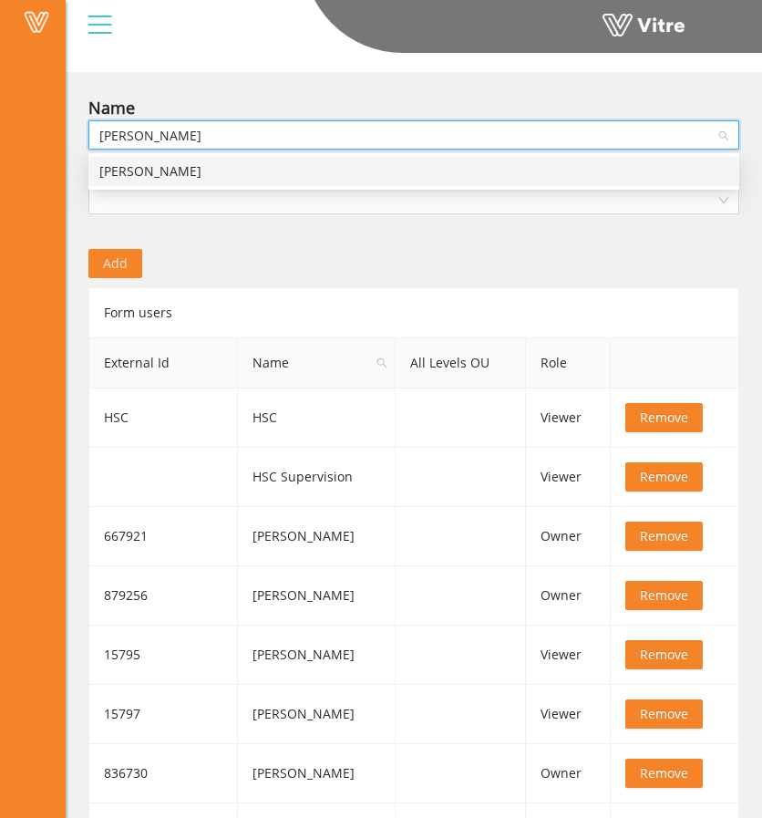
click at [337, 171] on div "Jeni Doyle" at bounding box center [413, 171] width 629 height 20
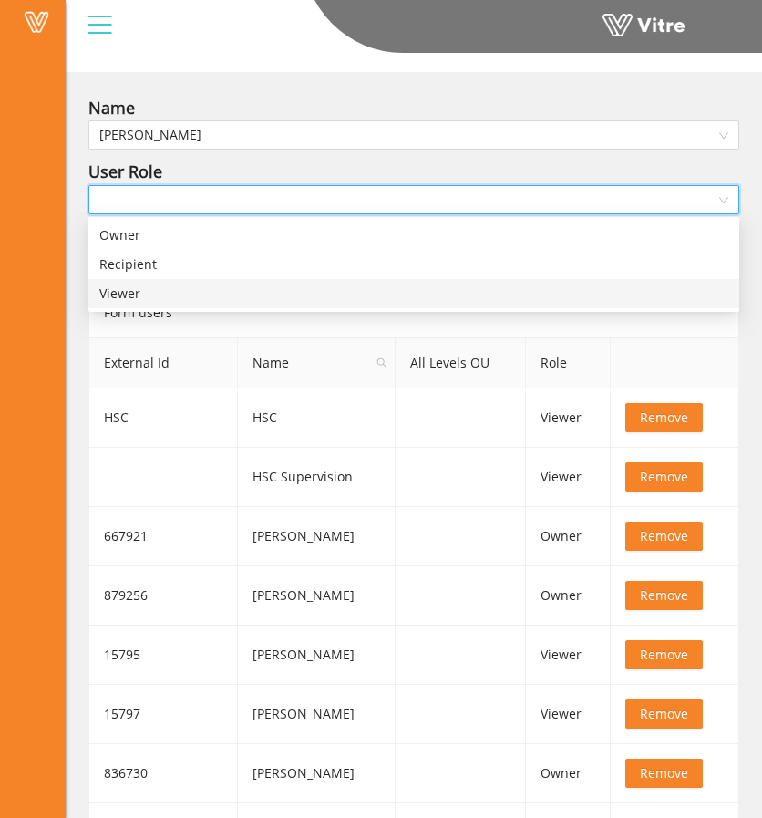
click at [328, 203] on input "search" at bounding box center [407, 199] width 616 height 27
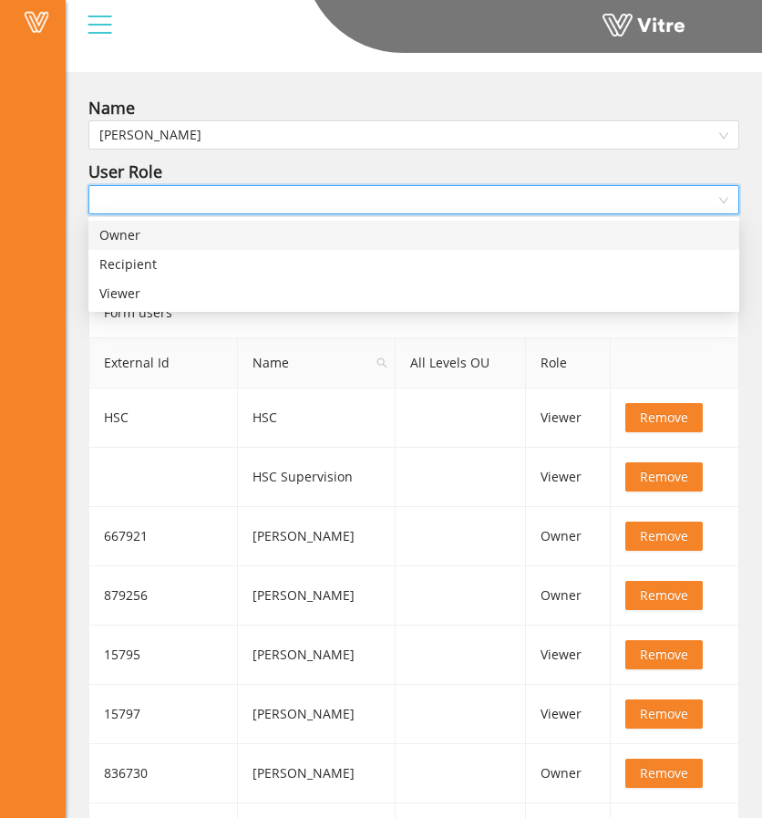
click at [303, 242] on div "Owner" at bounding box center [413, 235] width 629 height 20
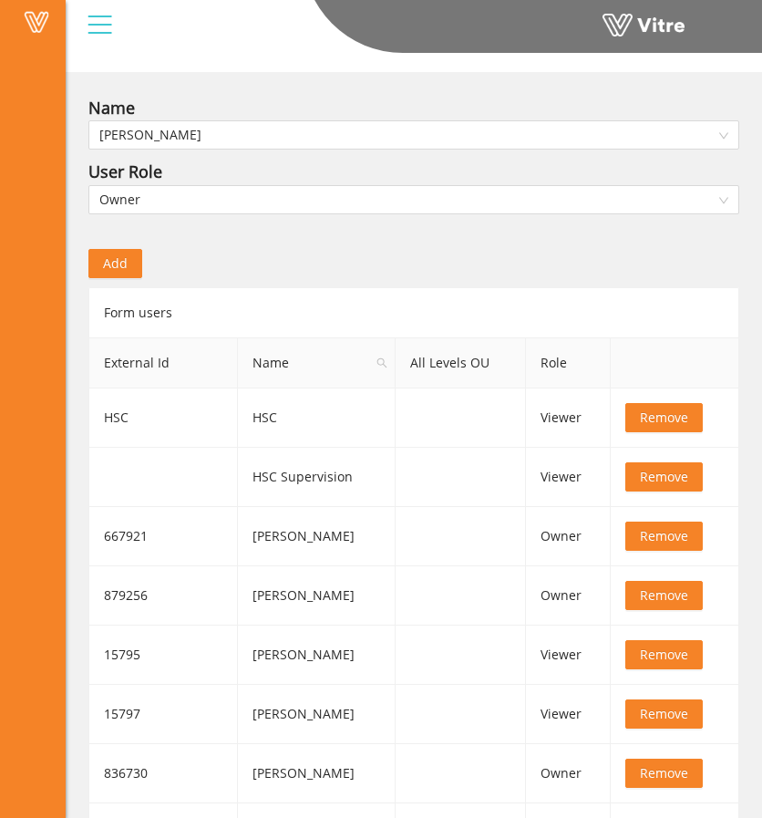
click at [91, 262] on button "Add" at bounding box center [115, 263] width 54 height 29
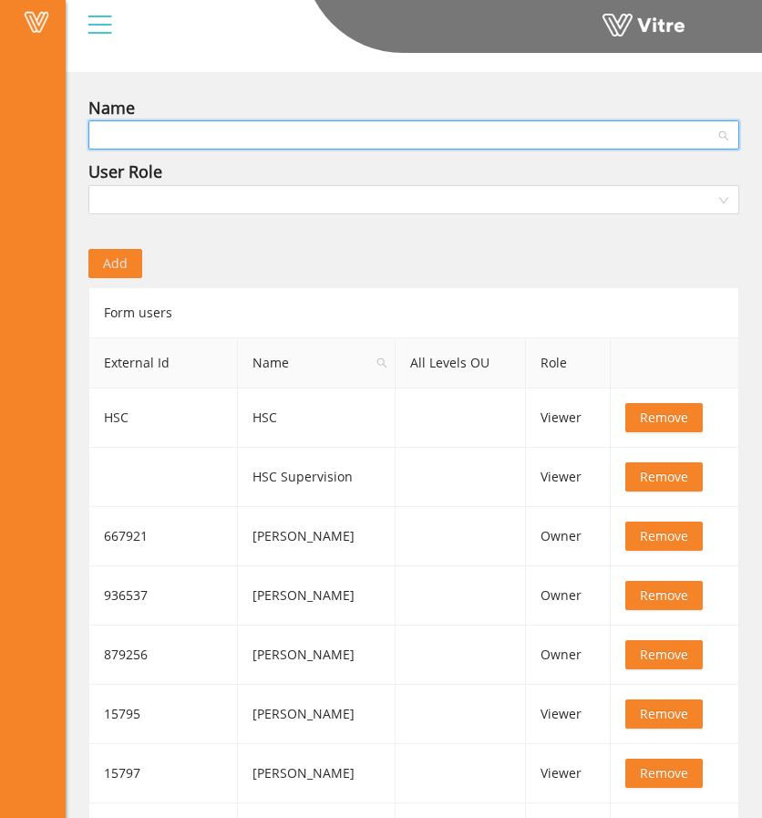
click at [185, 144] on input "search" at bounding box center [407, 134] width 616 height 27
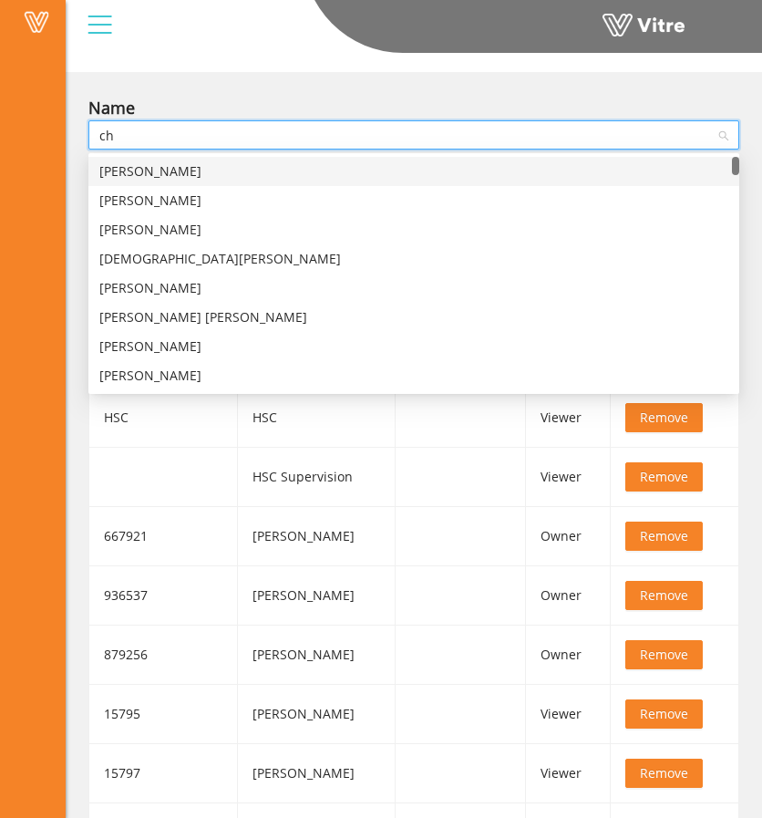
type input "chr"
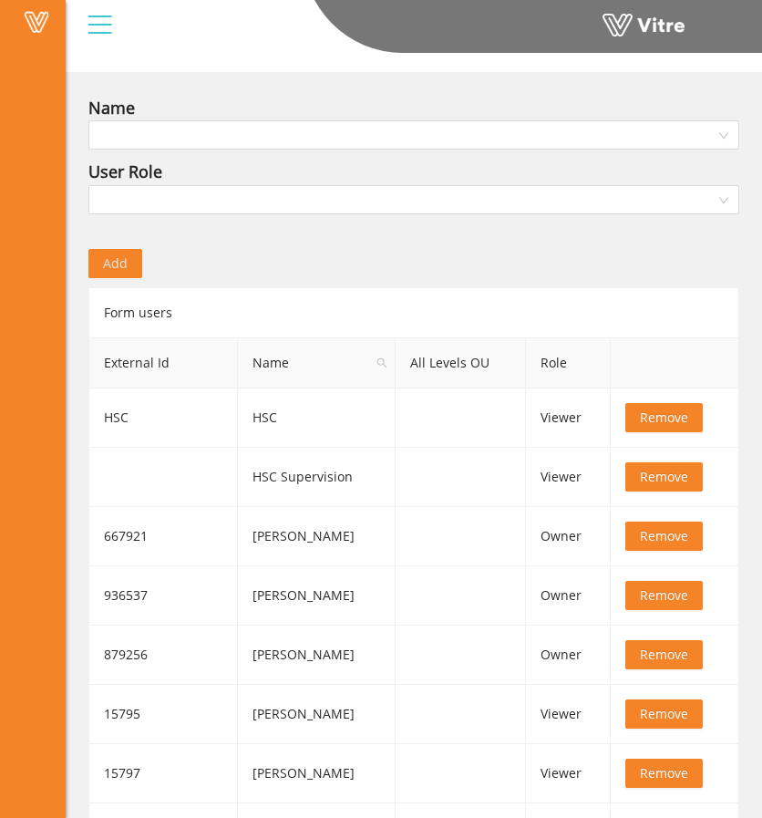
click at [36, 227] on div "Vitre" at bounding box center [33, 409] width 66 height 818
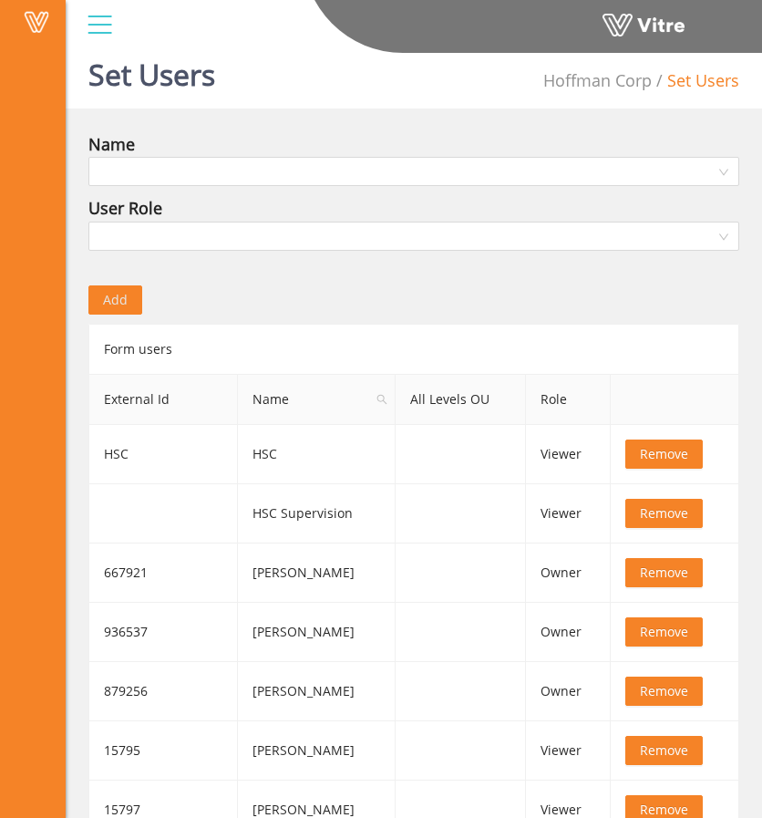
scroll to position [0, 0]
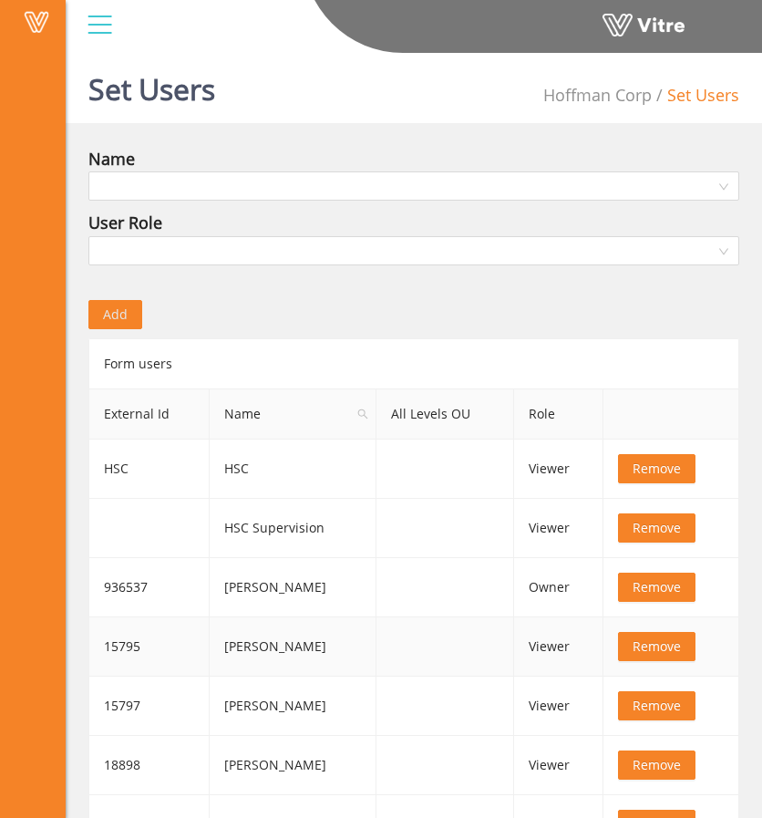
scroll to position [150, 0]
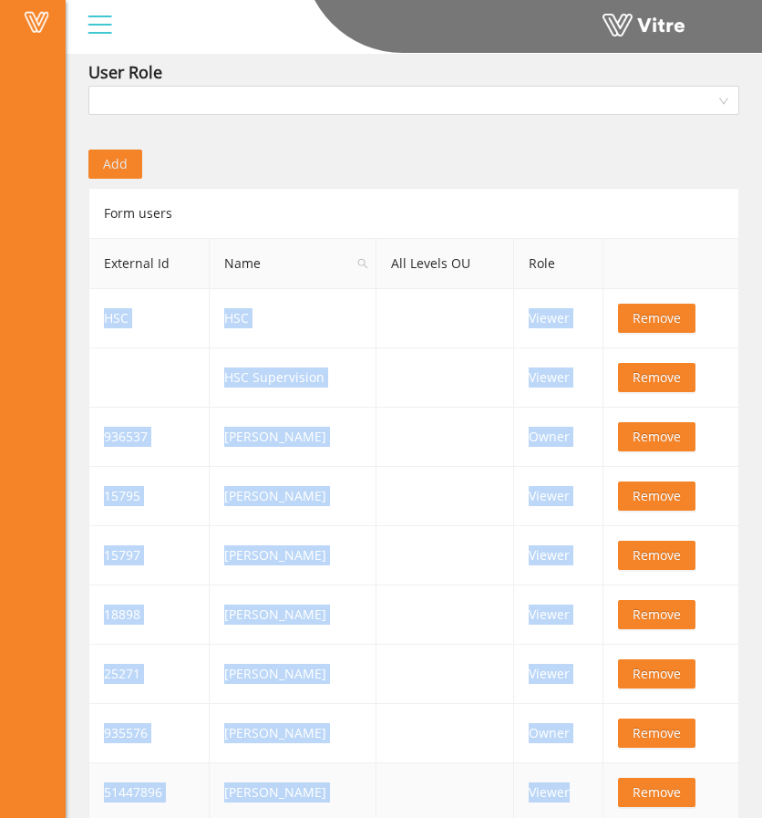
drag, startPoint x: 97, startPoint y: 311, endPoint x: 592, endPoint y: 787, distance: 687.1
click at [592, 787] on tbody "HSC HSC Viewer Remove HSC Supervision Viewer Remove 936537 Jeni Doyle Owner Rem…" at bounding box center [414, 555] width 650 height 533
copy tbody "HSC HSC Viewer Remove HSC Supervision Viewer Remove 936537 Jeni Doyle Owner Rem…"
click at [89, 710] on td "935576" at bounding box center [149, 733] width 120 height 59
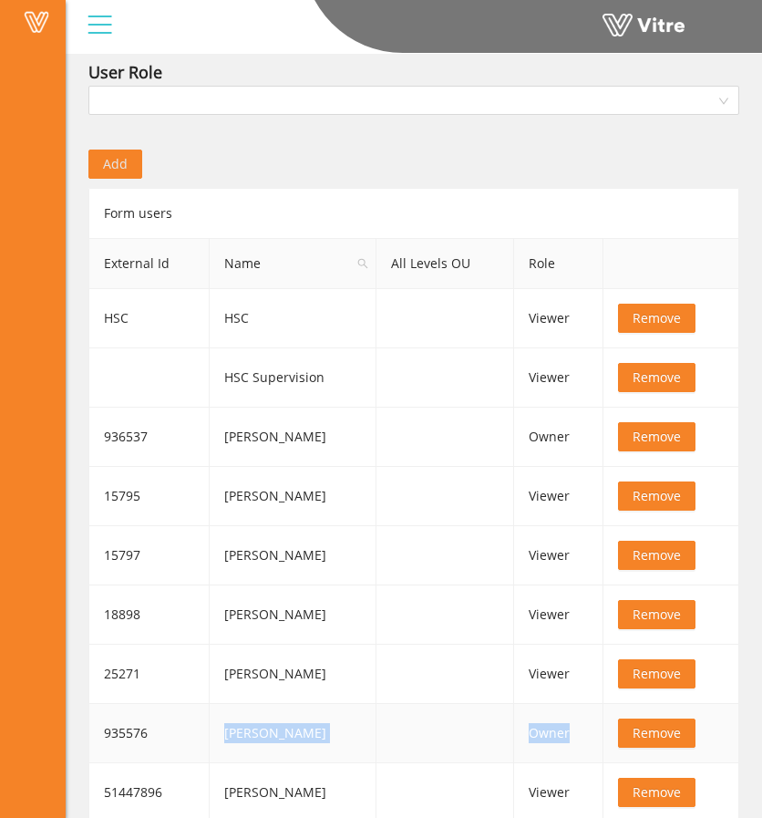
drag, startPoint x: 215, startPoint y: 737, endPoint x: 570, endPoint y: 725, distance: 354.8
click at [570, 725] on tr "935576 Chris O'Connor Owner Remove" at bounding box center [414, 733] width 650 height 59
copy tr "Chris O'Connor Owner"
click at [437, 169] on div "Add" at bounding box center [414, 151] width 678 height 55
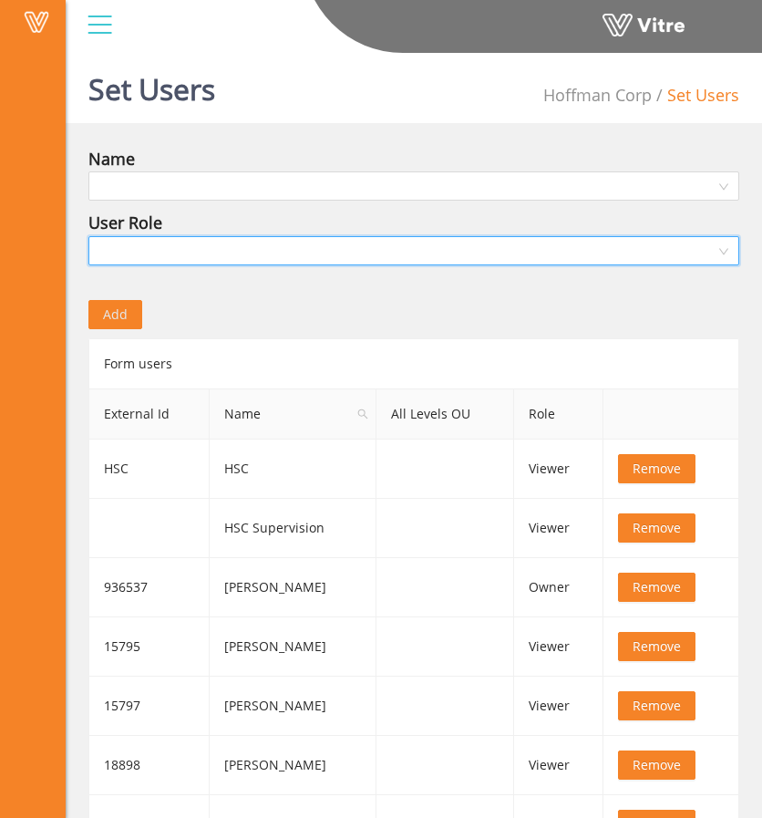
click at [498, 249] on input "search" at bounding box center [407, 250] width 616 height 27
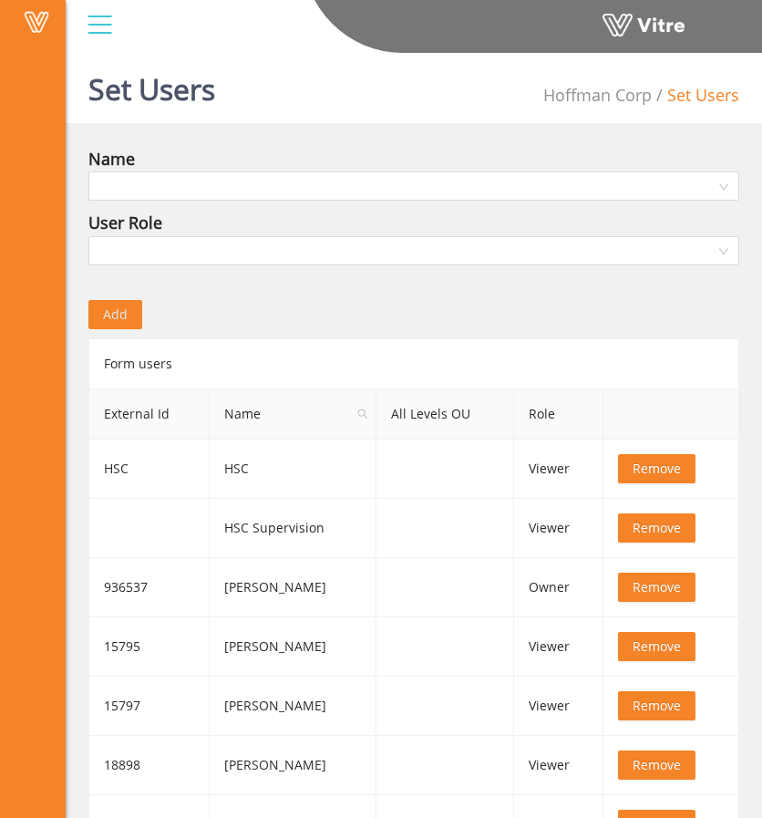
click at [277, 90] on div "Set Users Hoffman Corp Set Users" at bounding box center [414, 84] width 696 height 77
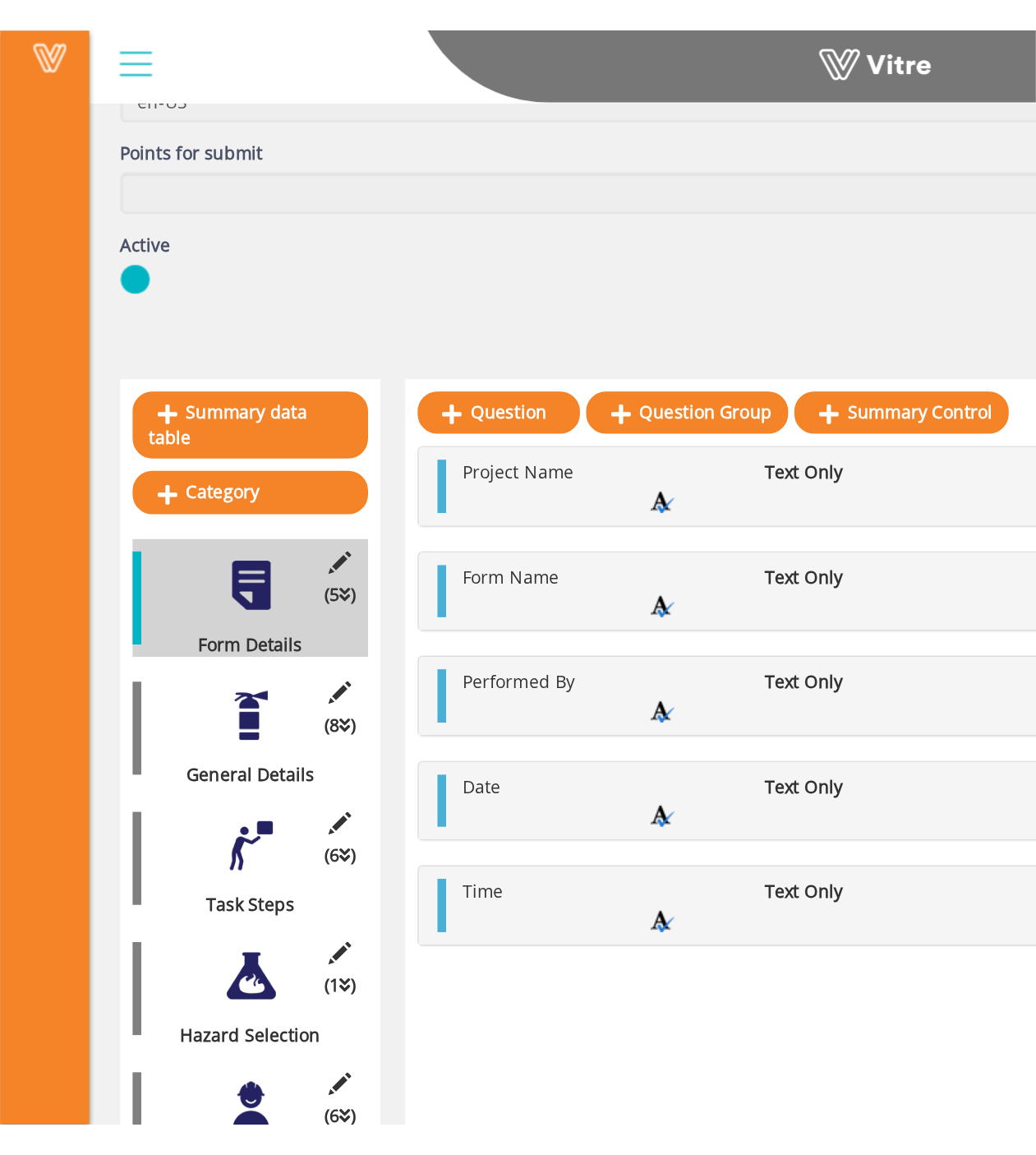
scroll to position [181, 0]
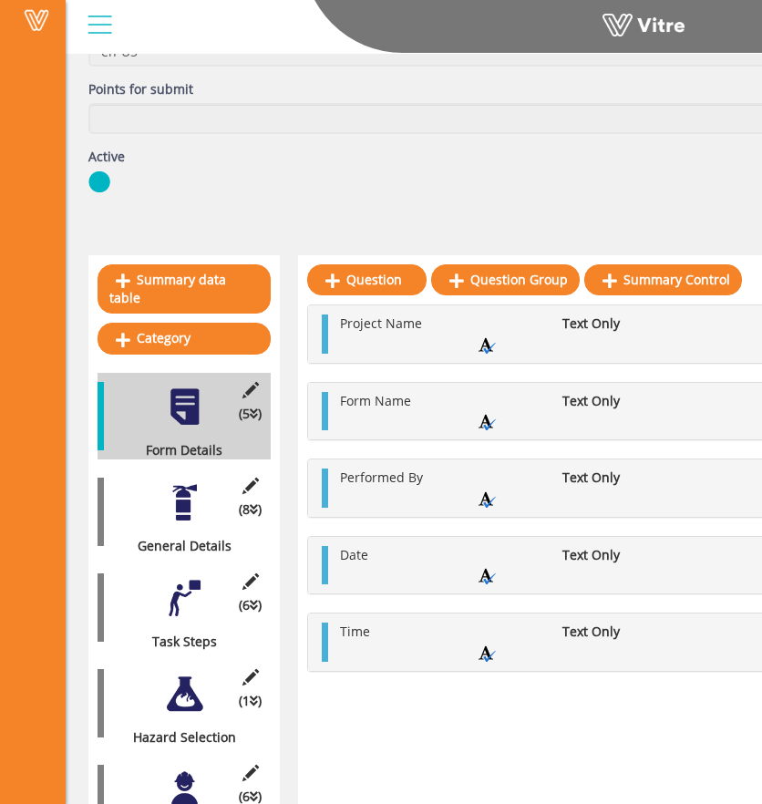
click at [205, 498] on div "(8 ) General Details" at bounding box center [184, 511] width 173 height 87
click at [192, 493] on div at bounding box center [184, 502] width 41 height 41
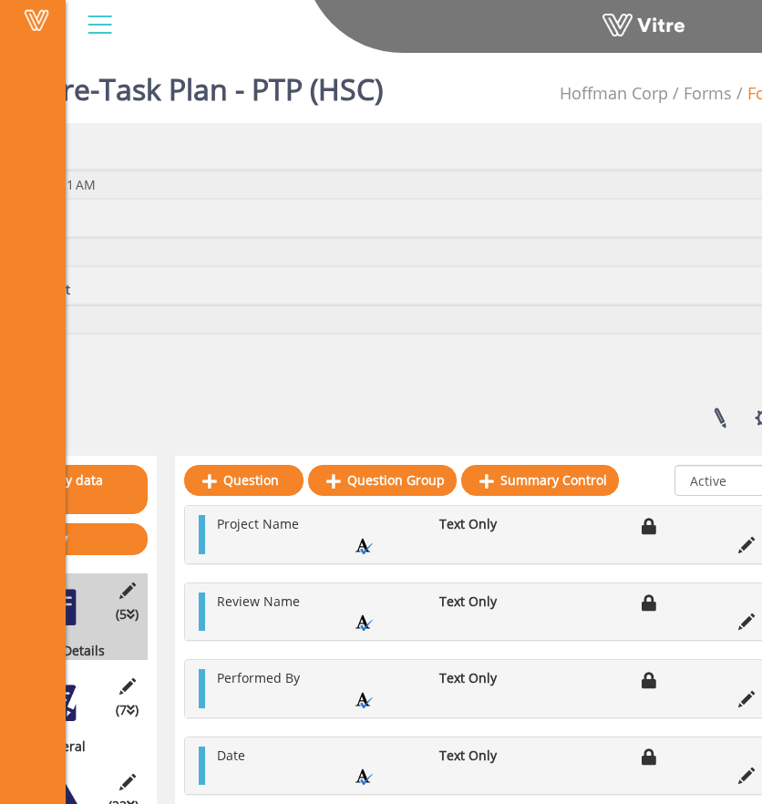
scroll to position [0, 171]
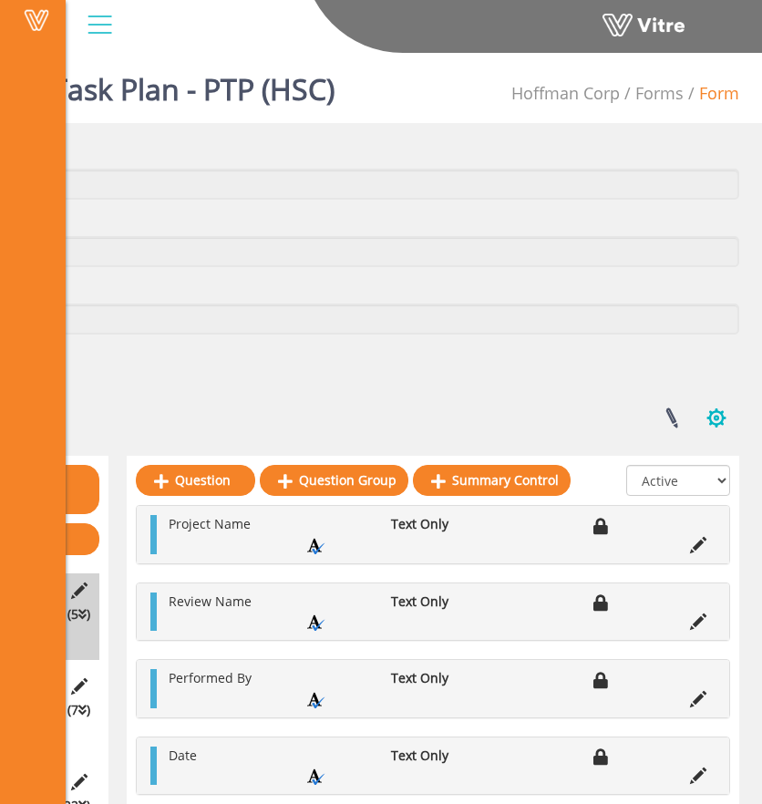
click at [718, 413] on button "button" at bounding box center [717, 418] width 46 height 48
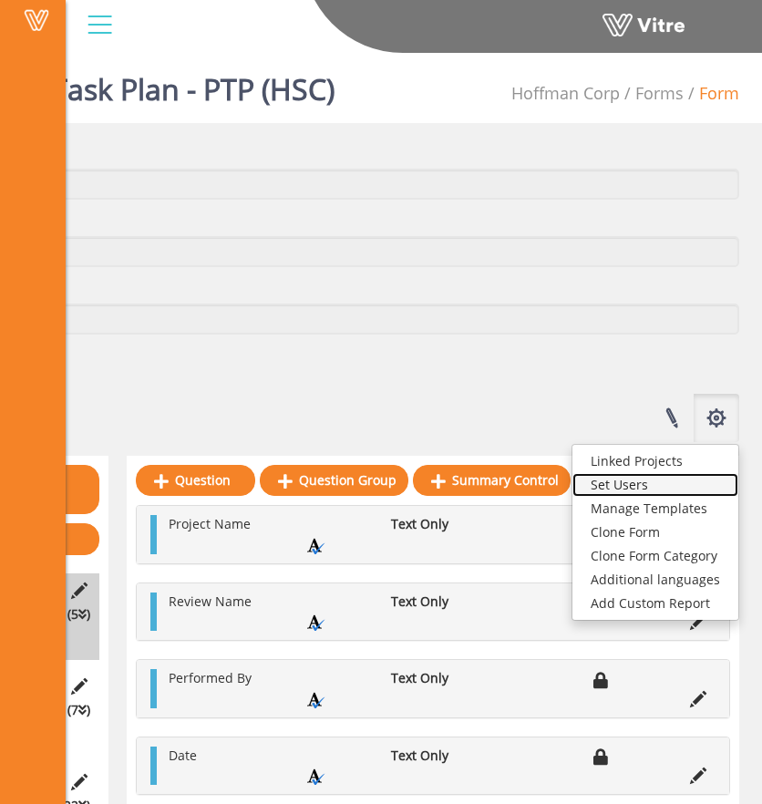
click at [671, 487] on link "Set Users" at bounding box center [655, 485] width 166 height 24
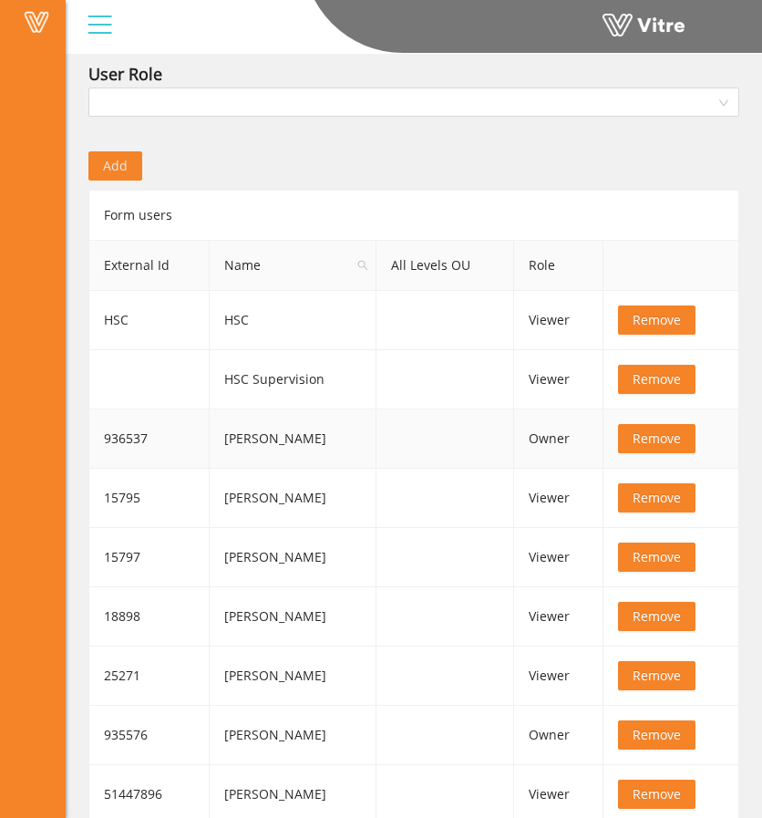
scroll to position [150, 0]
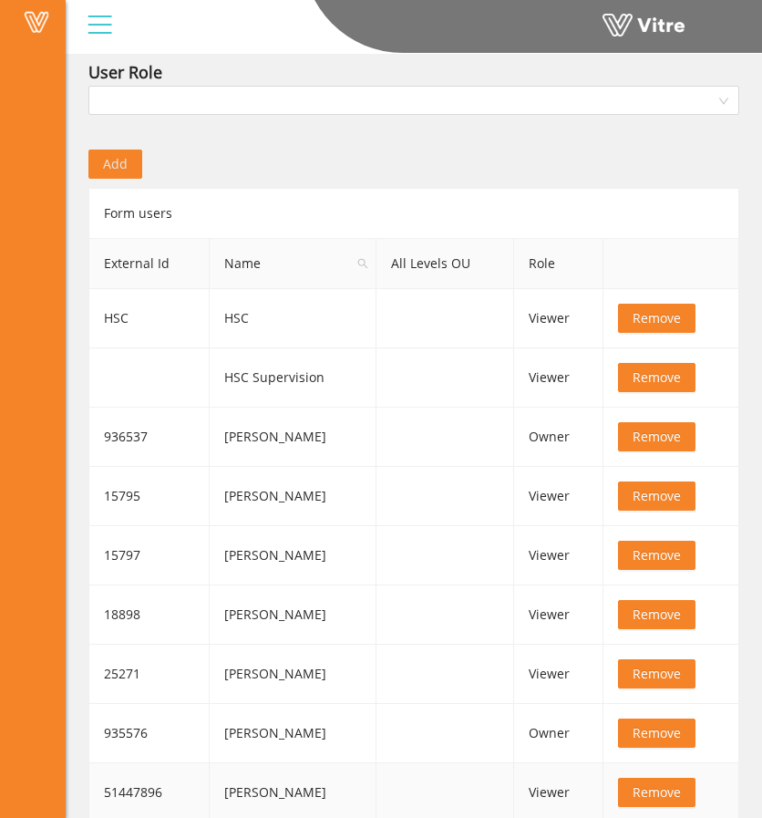
click at [667, 788] on span "Remove" at bounding box center [657, 792] width 48 height 20
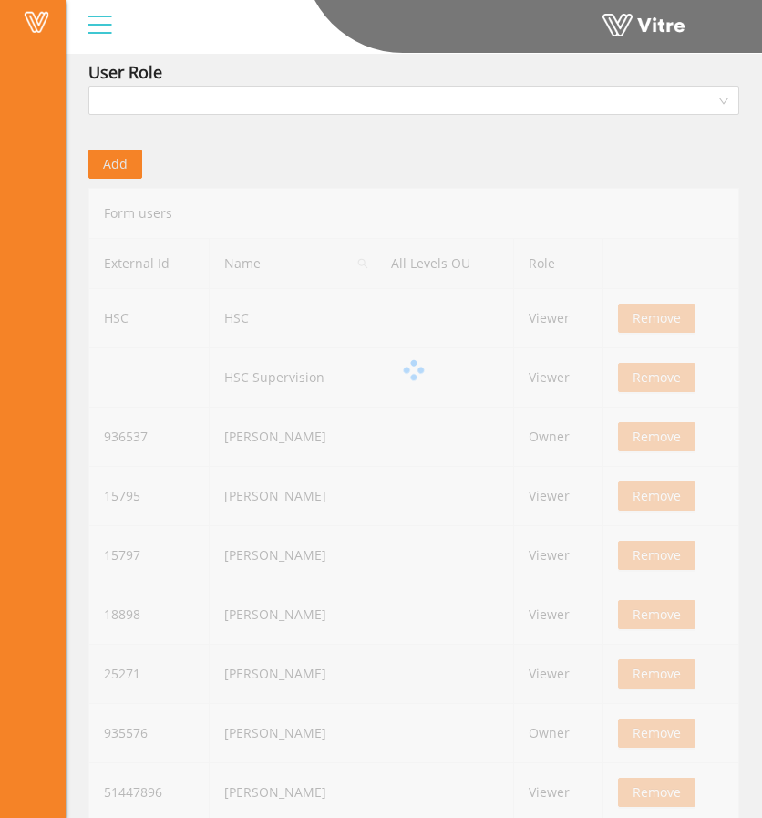
scroll to position [91, 0]
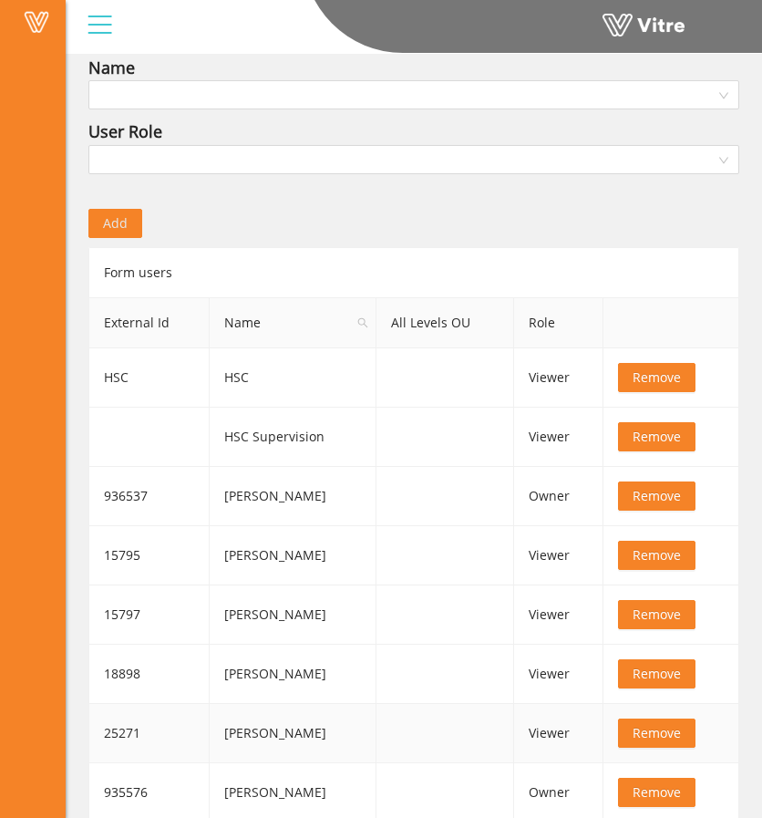
click at [635, 725] on span "Remove" at bounding box center [657, 733] width 48 height 20
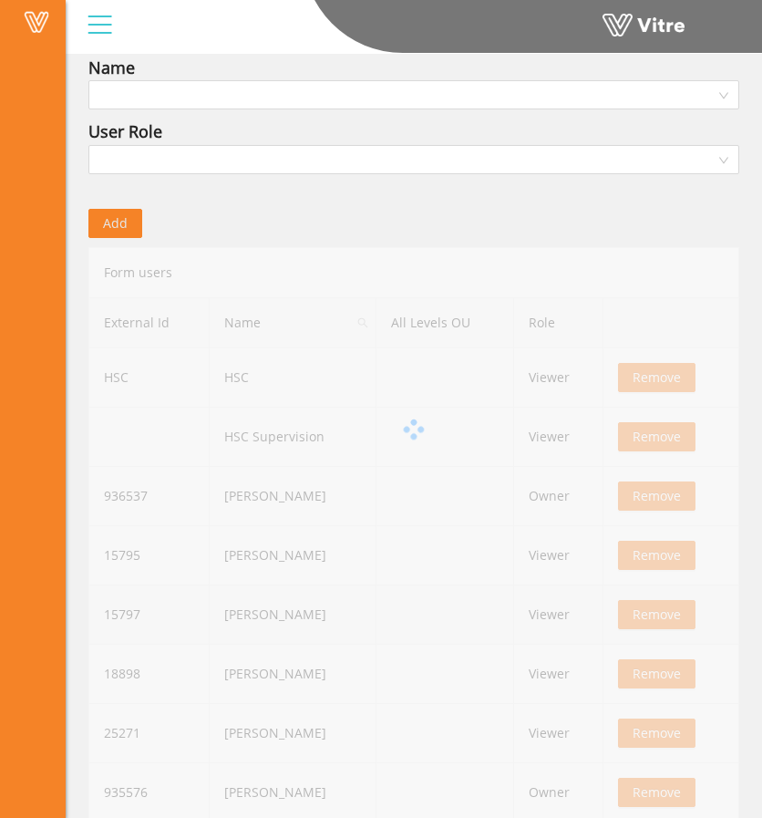
scroll to position [46, 0]
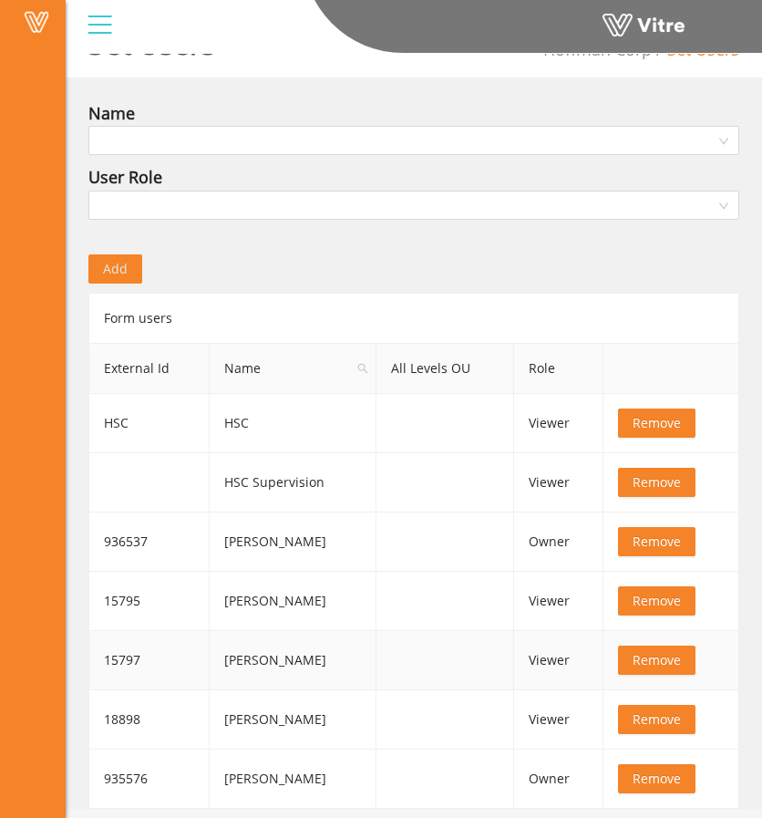
click at [655, 663] on span "Remove" at bounding box center [657, 660] width 48 height 20
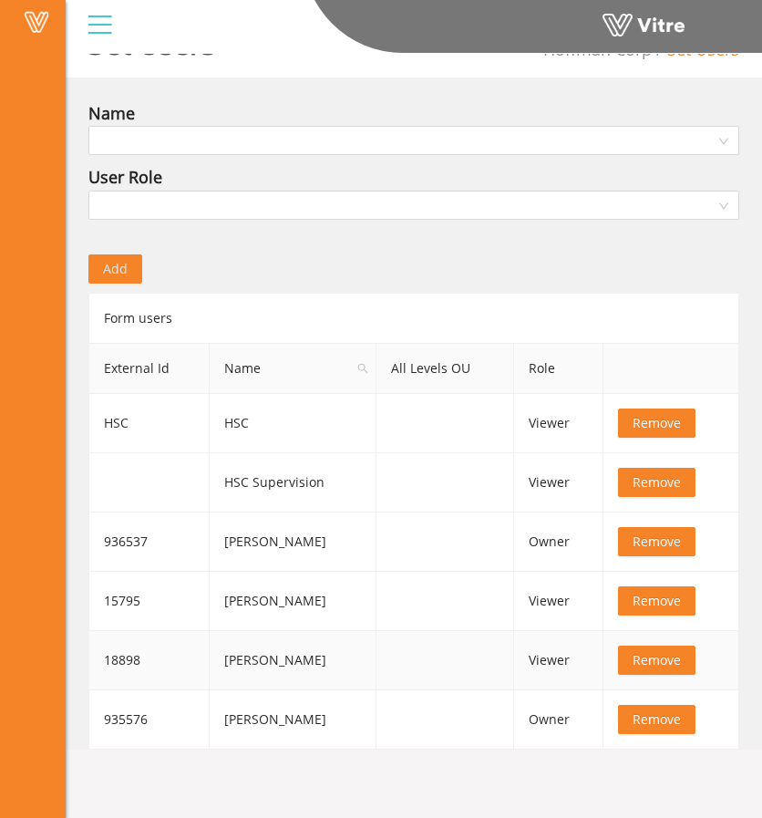
click at [655, 663] on span "Remove" at bounding box center [657, 660] width 48 height 20
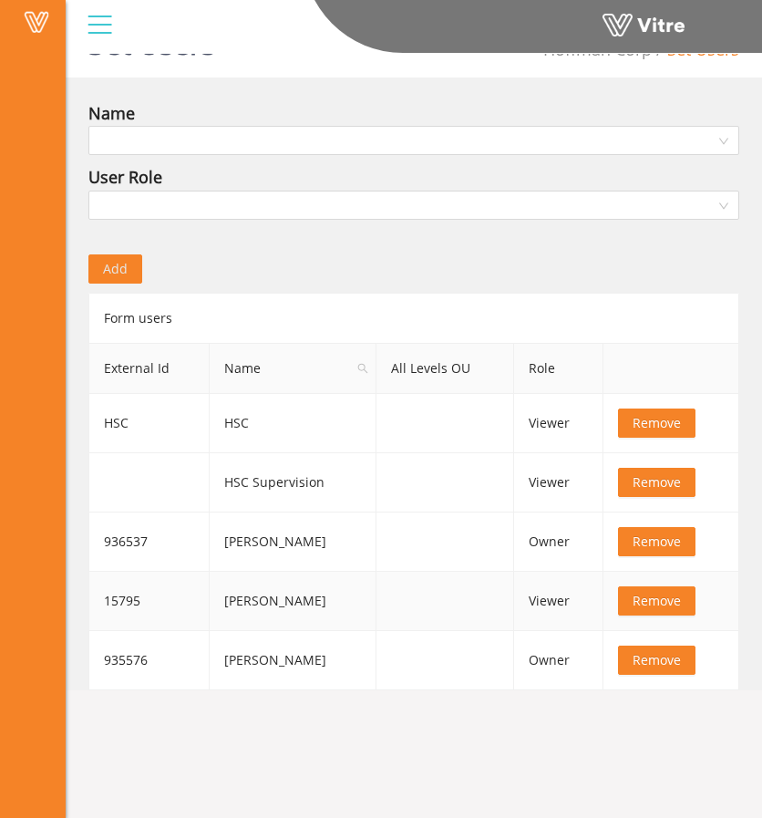
click at [654, 602] on span "Remove" at bounding box center [657, 601] width 48 height 20
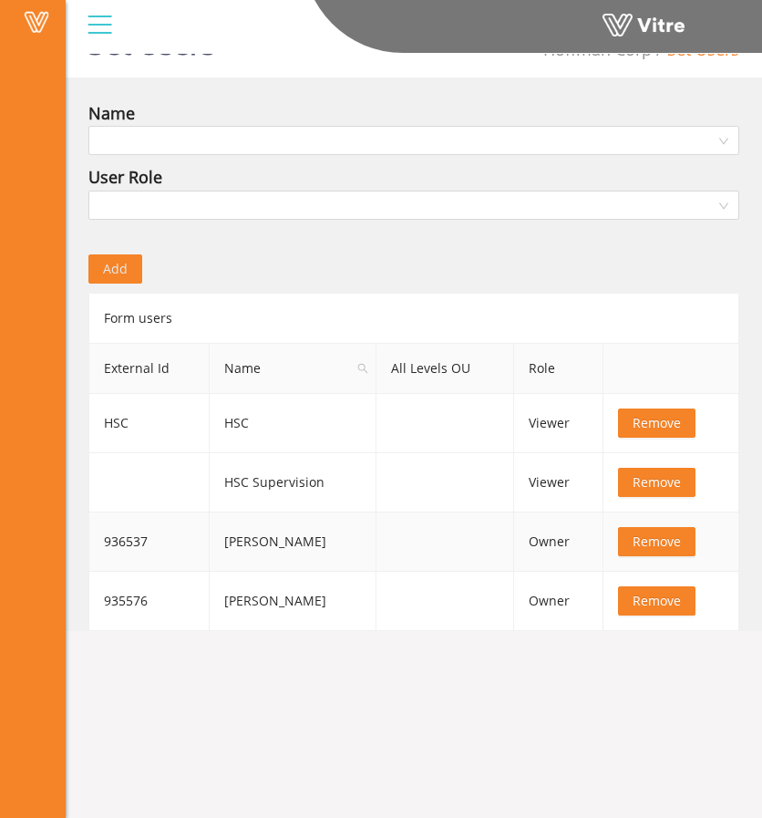
click at [659, 540] on span "Remove" at bounding box center [657, 541] width 48 height 20
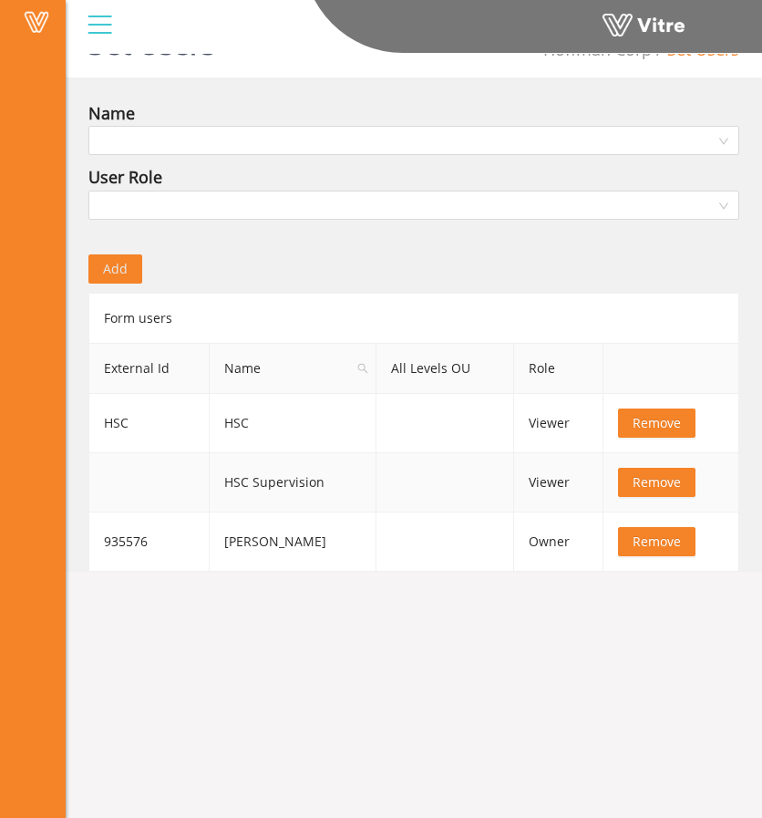
click at [656, 468] on button "Remove" at bounding box center [656, 482] width 77 height 29
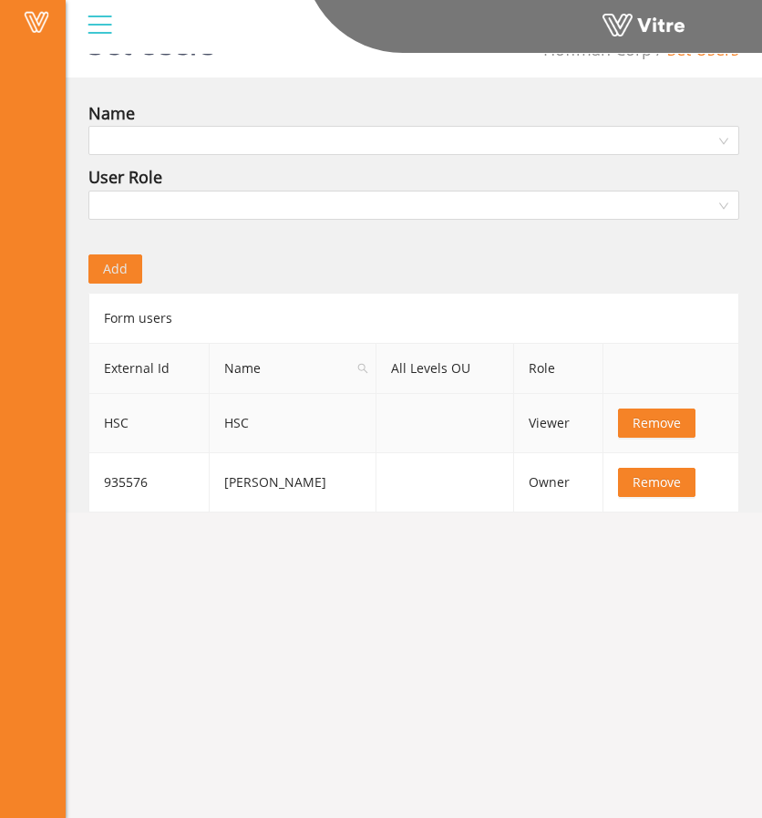
click at [656, 432] on button "Remove" at bounding box center [656, 422] width 77 height 29
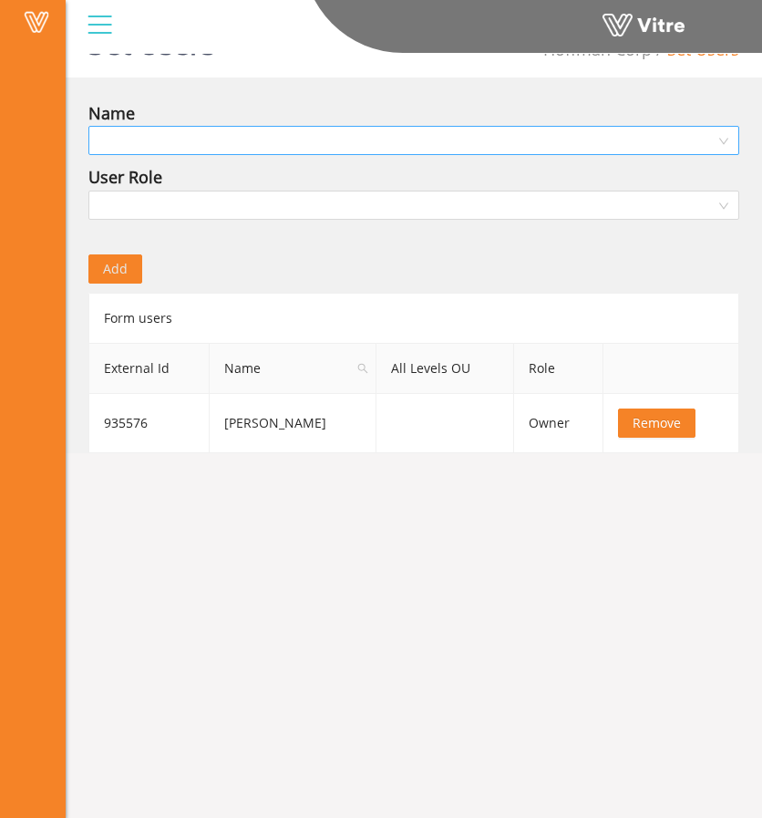
click at [328, 144] on input "search" at bounding box center [407, 140] width 616 height 27
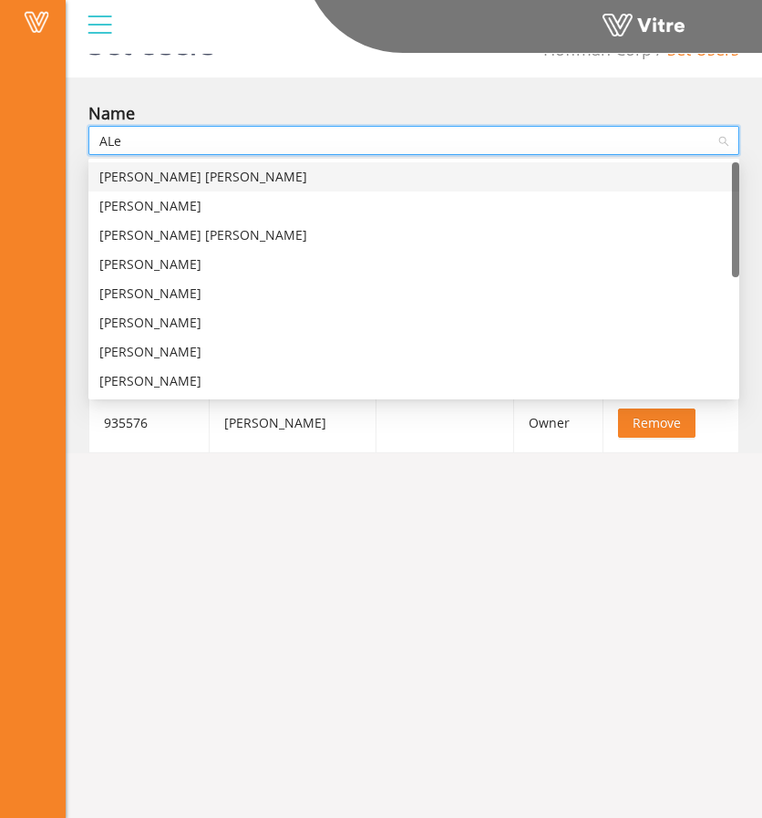
type input "ALex"
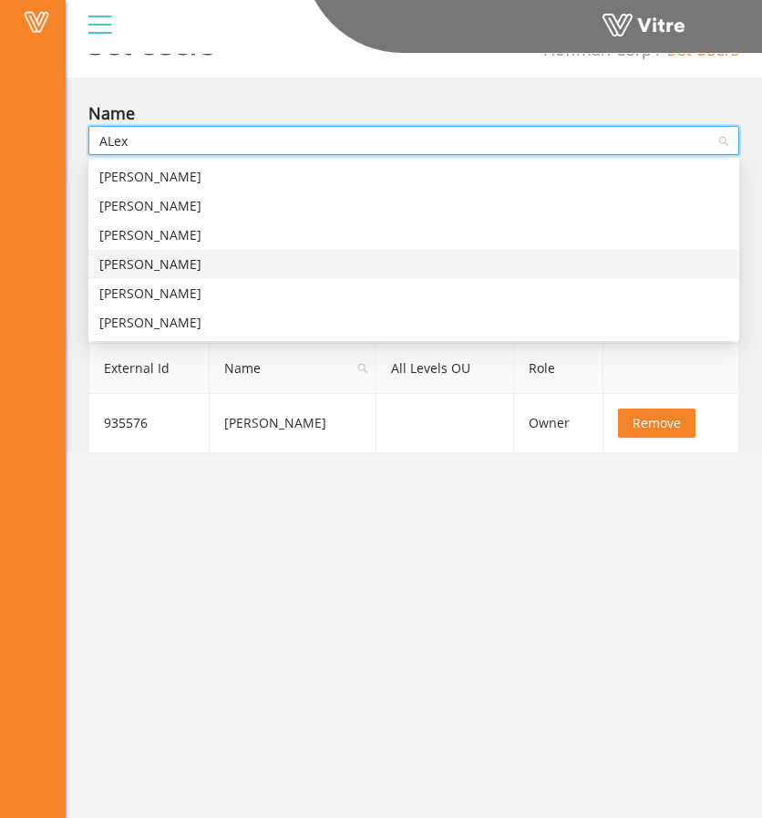
click at [237, 267] on div "Alex Rankine" at bounding box center [413, 264] width 629 height 20
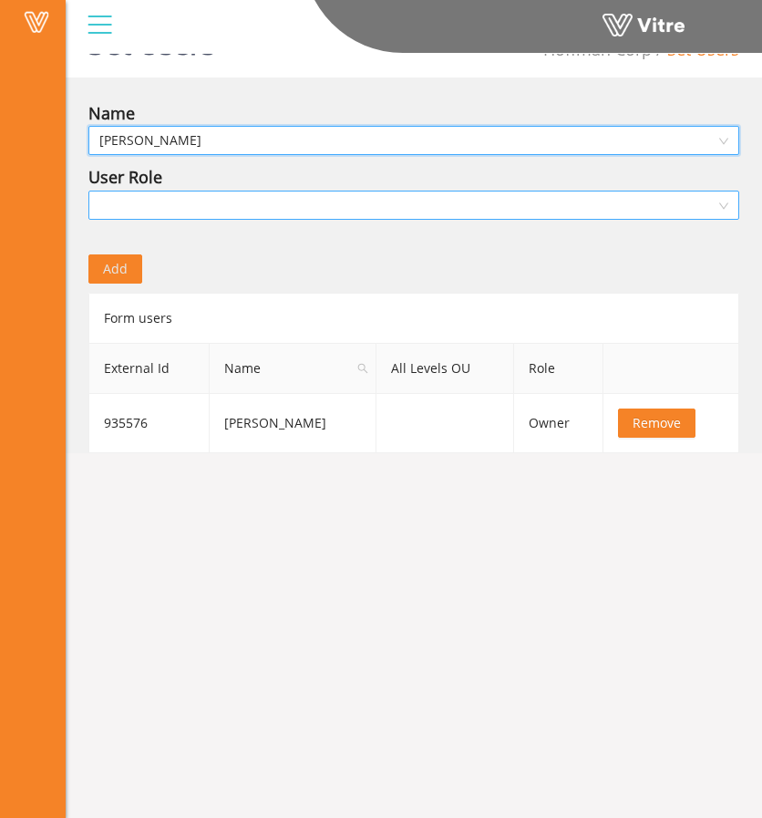
click at [270, 202] on input "search" at bounding box center [407, 204] width 616 height 27
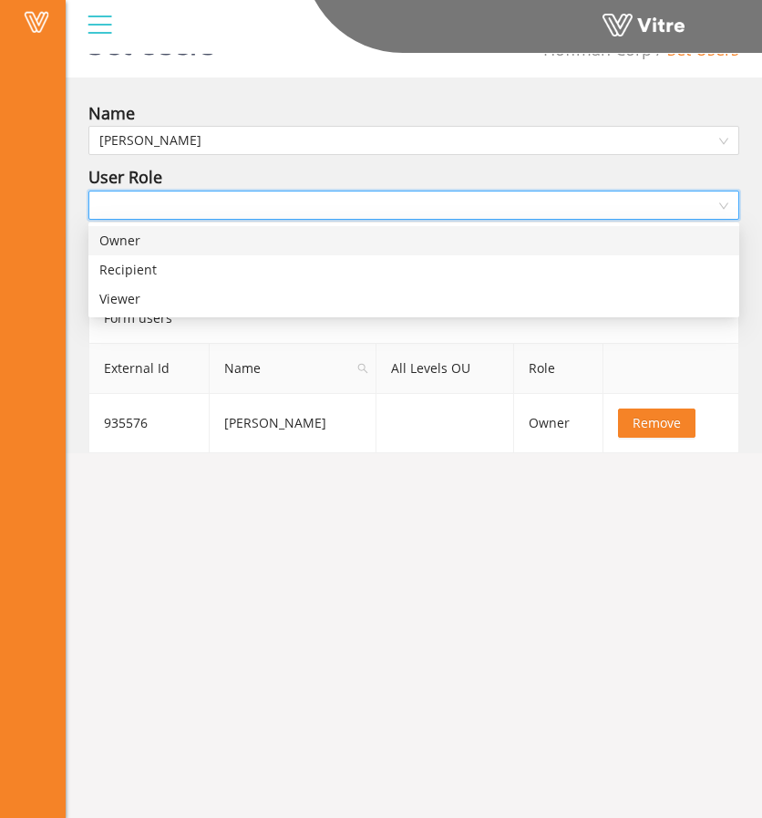
click at [249, 250] on div "Owner" at bounding box center [413, 241] width 629 height 20
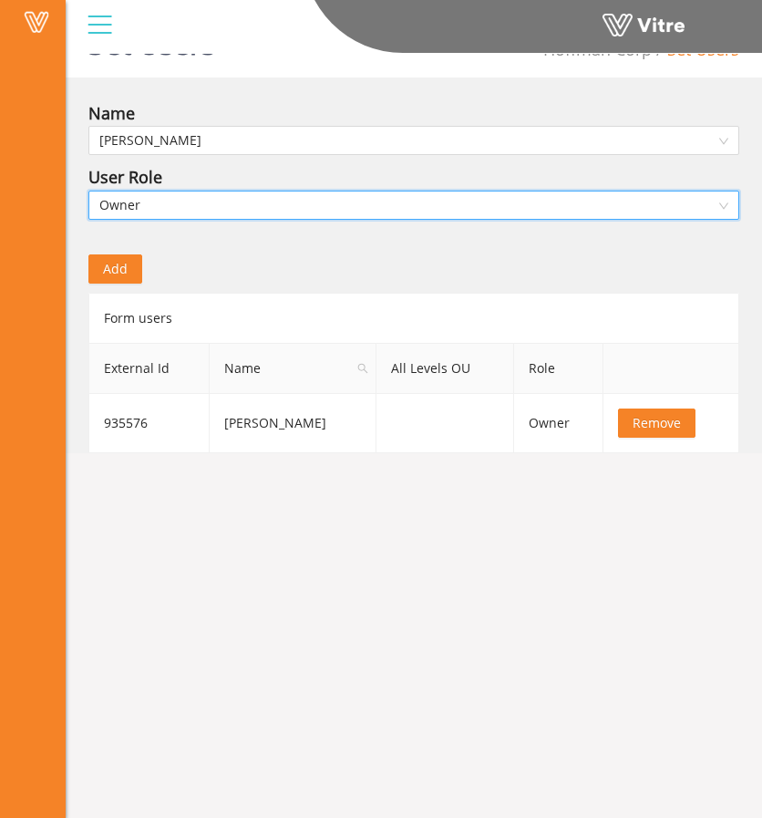
click at [131, 268] on button "Add" at bounding box center [115, 268] width 54 height 29
